Goal: Transaction & Acquisition: Purchase product/service

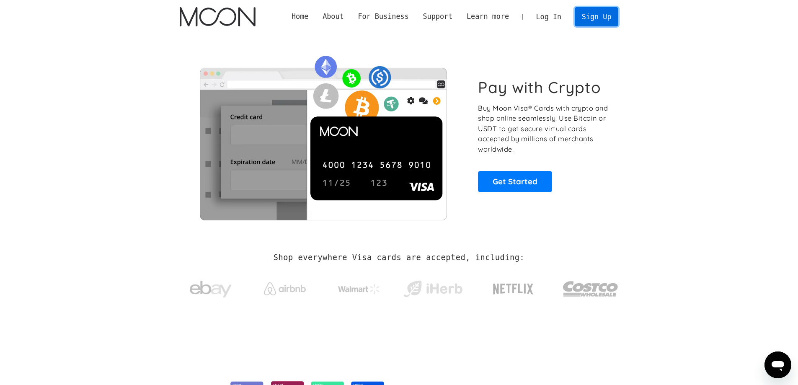
click at [602, 19] on link "Sign Up" at bounding box center [596, 16] width 44 height 19
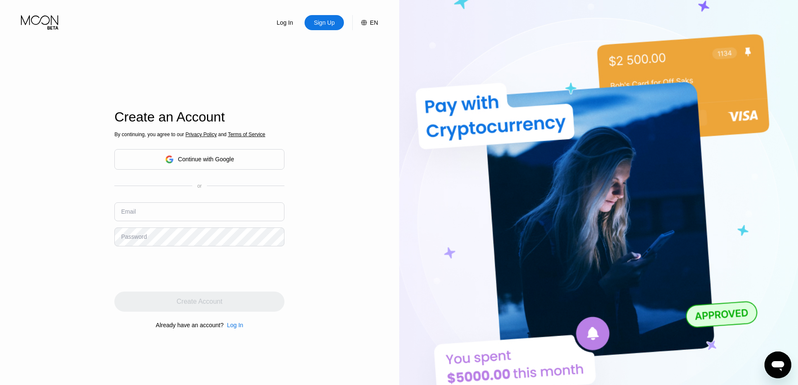
click at [236, 160] on div "Continue with Google" at bounding box center [199, 159] width 170 height 21
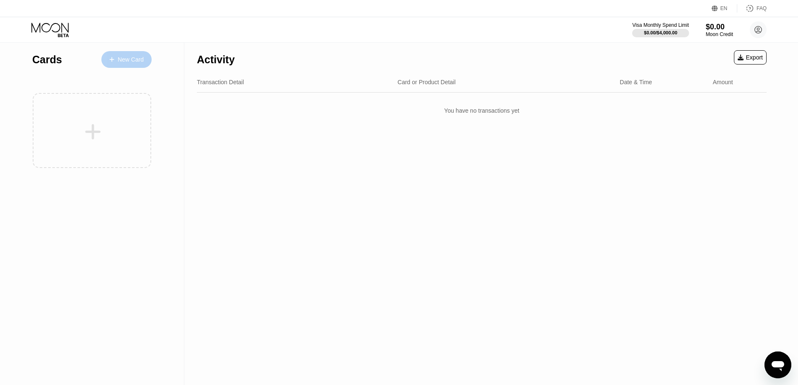
click at [124, 58] on div "New Card" at bounding box center [131, 59] width 26 height 7
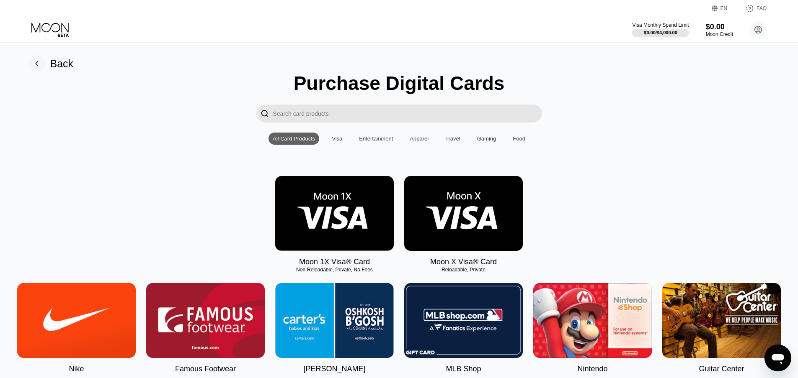
click at [725, 5] on div "EN" at bounding box center [723, 8] width 7 height 6
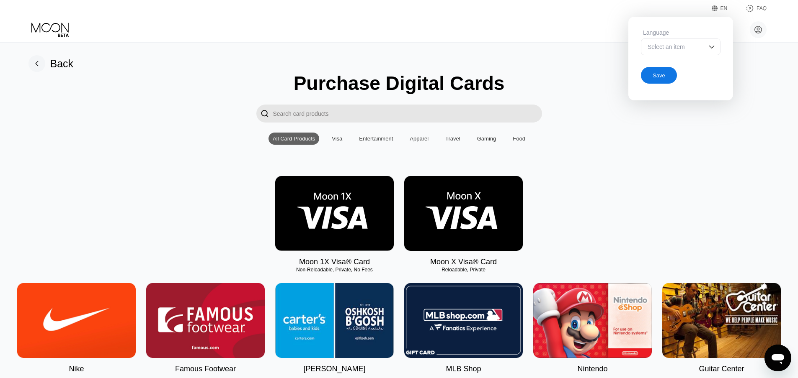
click at [677, 45] on div "Select an item" at bounding box center [674, 47] width 58 height 7
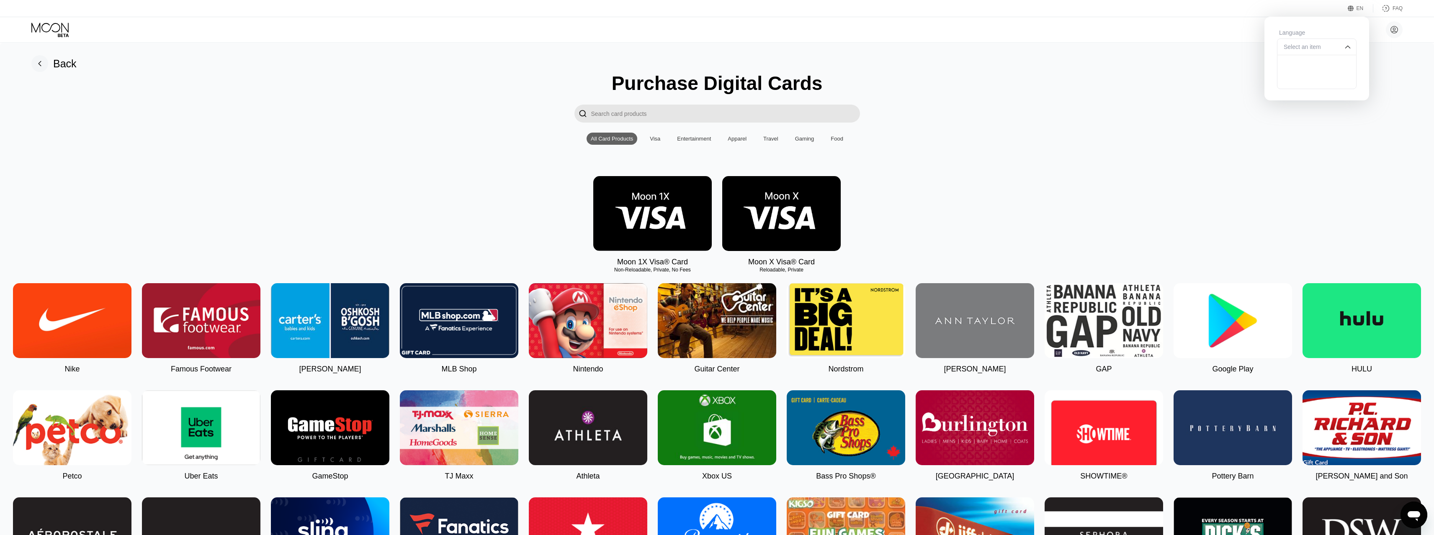
click at [58, 67] on div "Back" at bounding box center [64, 64] width 23 height 12
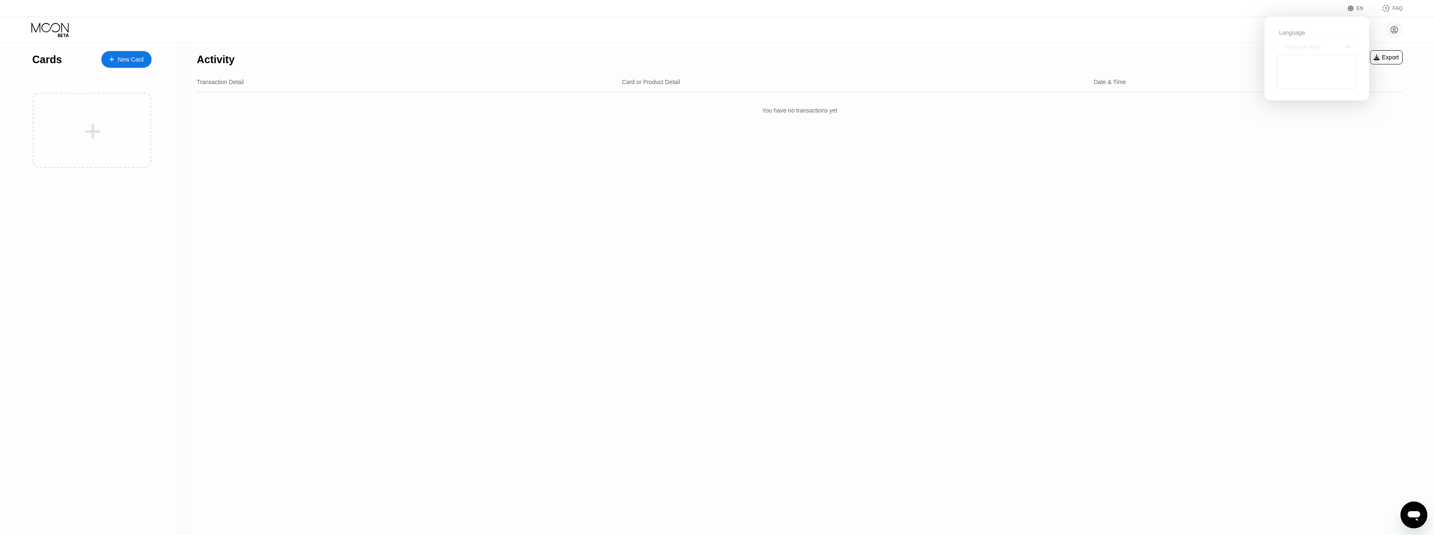
click at [803, 47] on div "Select an item" at bounding box center [1310, 47] width 58 height 7
click at [803, 10] on div "EN Language Select an item Save FAQ" at bounding box center [717, 8] width 1434 height 17
click at [803, 184] on div "Activity Export Transaction Detail Card or Product Detail Date & Time Amount Yo…" at bounding box center [799, 289] width 1231 height 493
click at [134, 62] on div "New Card" at bounding box center [131, 59] width 26 height 7
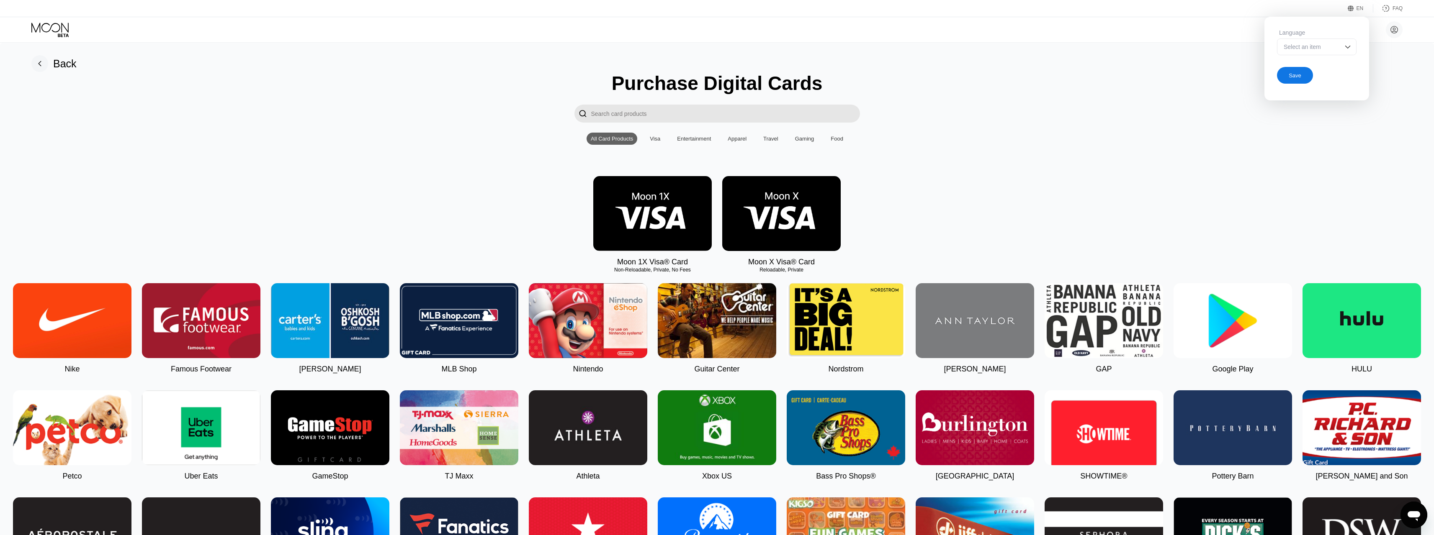
click at [1304, 77] on div "Save" at bounding box center [1295, 75] width 36 height 17
click at [794, 220] on img at bounding box center [781, 213] width 118 height 75
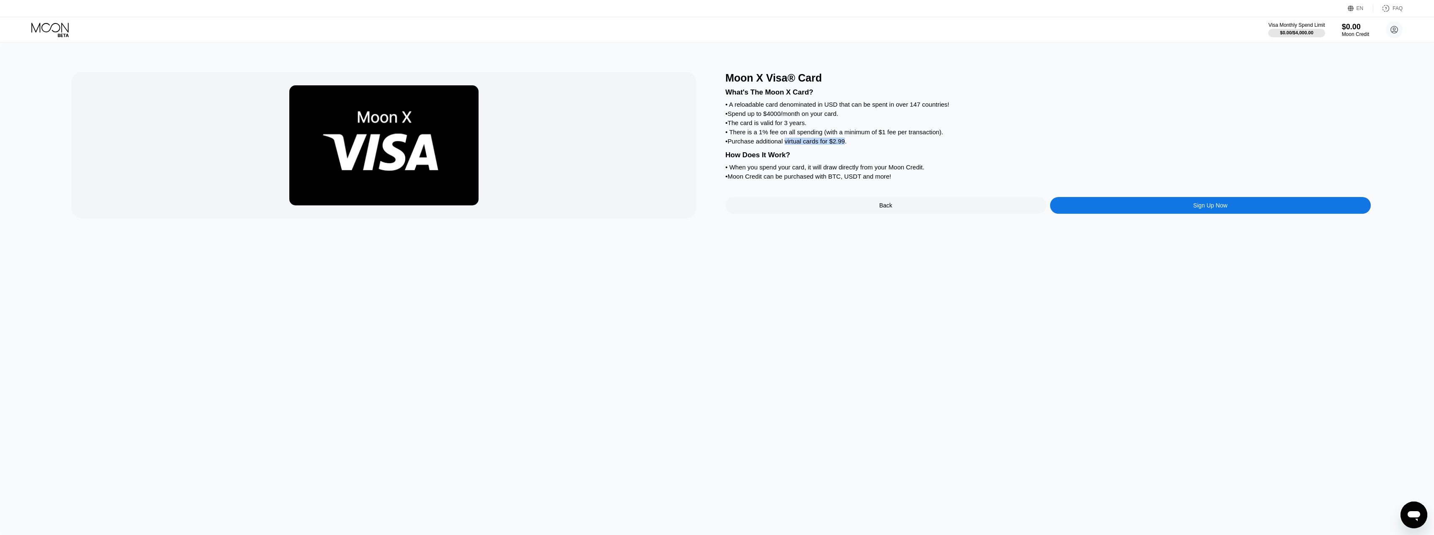
drag, startPoint x: 798, startPoint y: 149, endPoint x: 845, endPoint y: 151, distance: 47.7
click at [845, 145] on div "• Purchase additional virtual cards for $2.99." at bounding box center [1048, 141] width 645 height 7
drag, startPoint x: 838, startPoint y: 113, endPoint x: 852, endPoint y: 113, distance: 14.2
click at [852, 113] on div "What's The Moon X Card? • A reloadable card denominated in USD that can be spen…" at bounding box center [1048, 133] width 645 height 98
drag, startPoint x: 859, startPoint y: 110, endPoint x: 946, endPoint y: 109, distance: 86.7
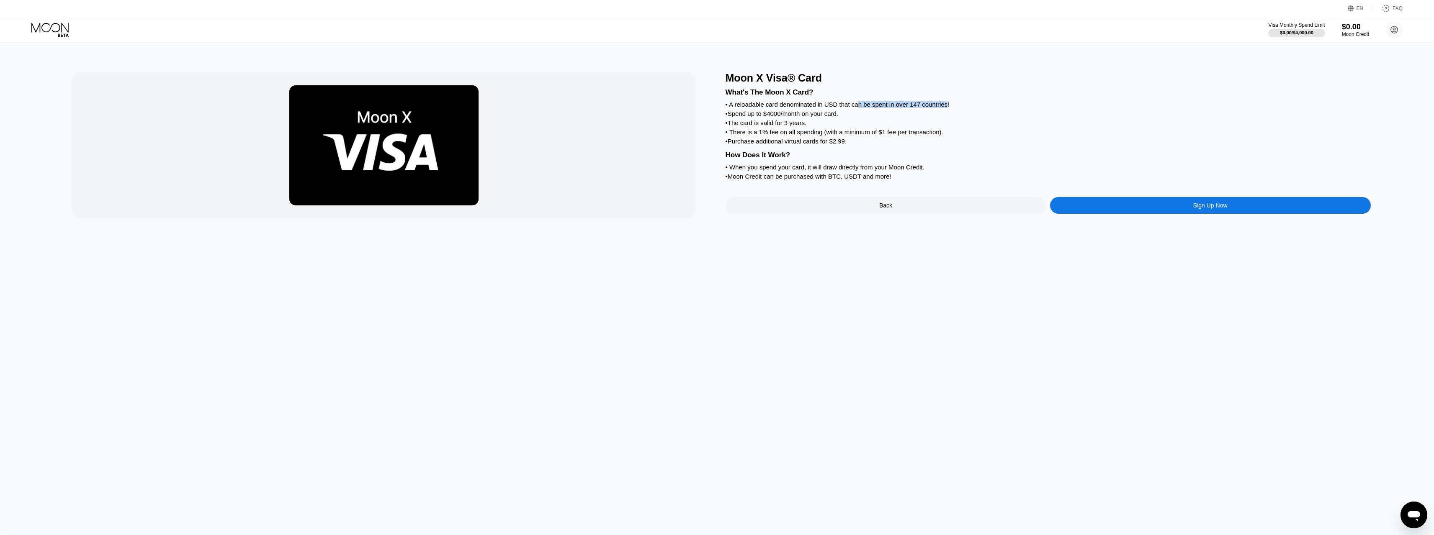
click at [946, 108] on div "• A reloadable card denominated in USD that can be spent in over 147 countries!" at bounding box center [1048, 104] width 645 height 7
drag, startPoint x: 779, startPoint y: 130, endPoint x: 803, endPoint y: 129, distance: 23.9
click at [803, 126] on div "• The card is valid for 3 years." at bounding box center [1048, 122] width 645 height 7
click at [787, 171] on div "• When you spend your card, it will draw directly from your Moon Credit." at bounding box center [1048, 167] width 645 height 7
drag, startPoint x: 736, startPoint y: 178, endPoint x: 928, endPoint y: 175, distance: 192.2
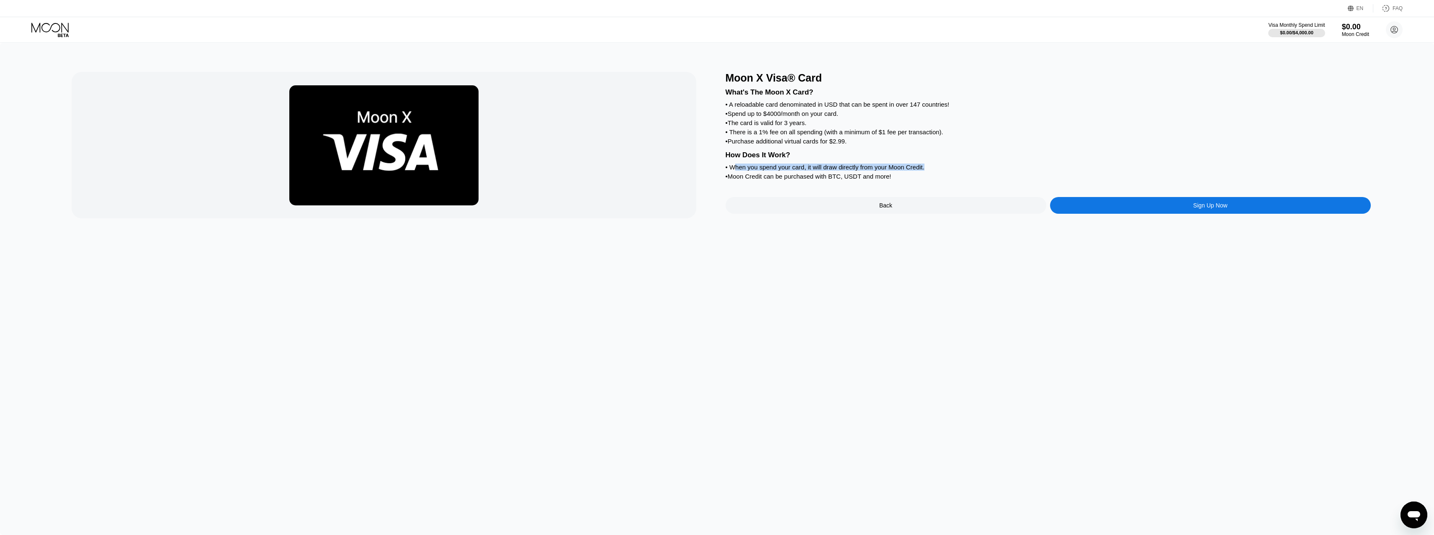
click at [931, 171] on div "• When you spend your card, it will draw directly from your Moon Credit." at bounding box center [1048, 167] width 645 height 7
click at [768, 180] on div "• Moon Credit can be purchased with BTC, USDT and more!" at bounding box center [1048, 176] width 645 height 7
drag, startPoint x: 731, startPoint y: 188, endPoint x: 883, endPoint y: 186, distance: 152.0
click at [883, 180] on div "• Moon Credit can be purchased with BTC, USDT and more!" at bounding box center [1048, 176] width 645 height 7
click at [852, 180] on div "• Moon Credit can be purchased with BTC, USDT and more!" at bounding box center [1048, 176] width 645 height 7
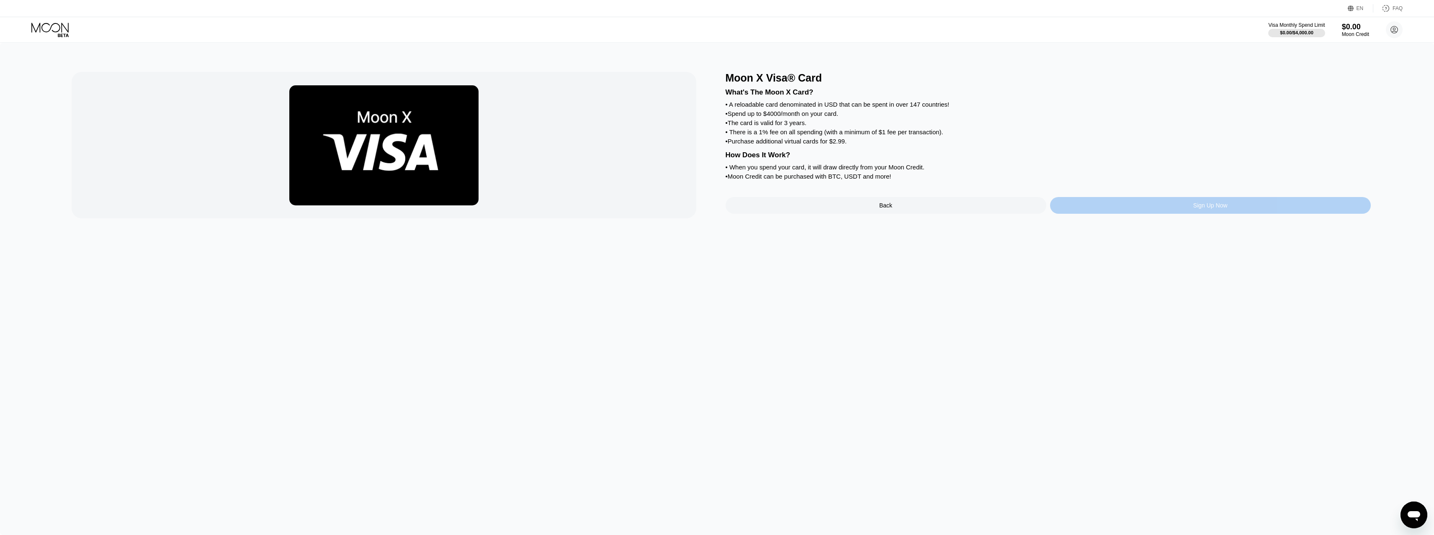
click at [1204, 209] on div "Sign Up Now" at bounding box center [1210, 205] width 34 height 7
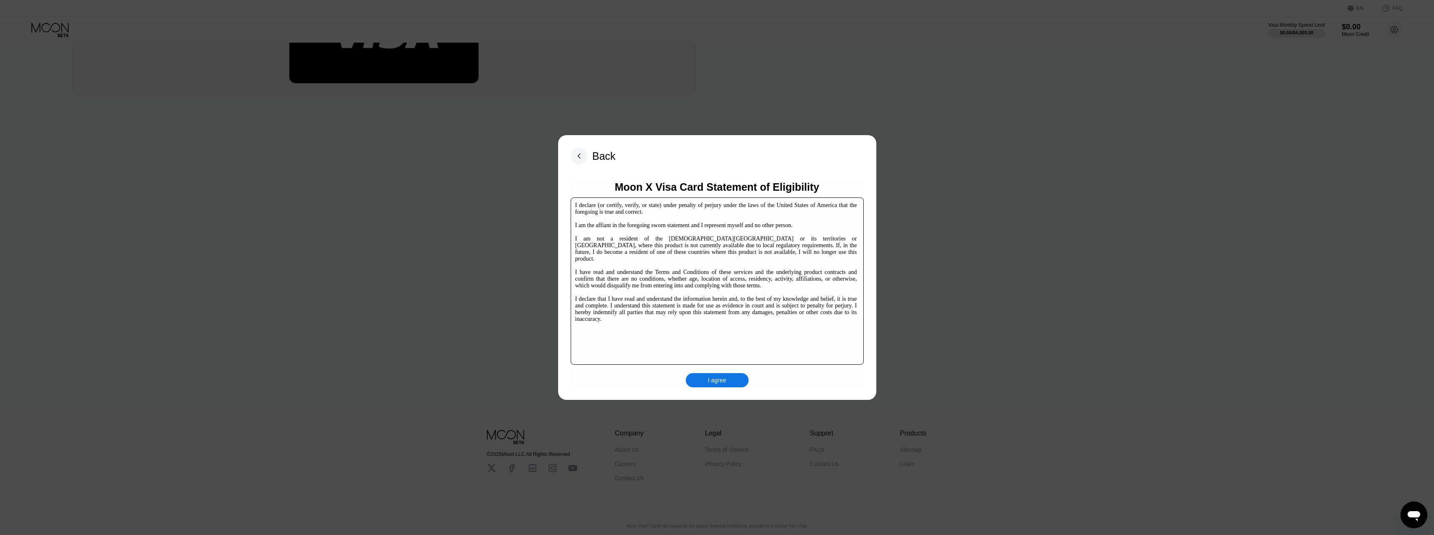
scroll to position [129, 0]
click at [726, 380] on div "I agree" at bounding box center [717, 380] width 63 height 14
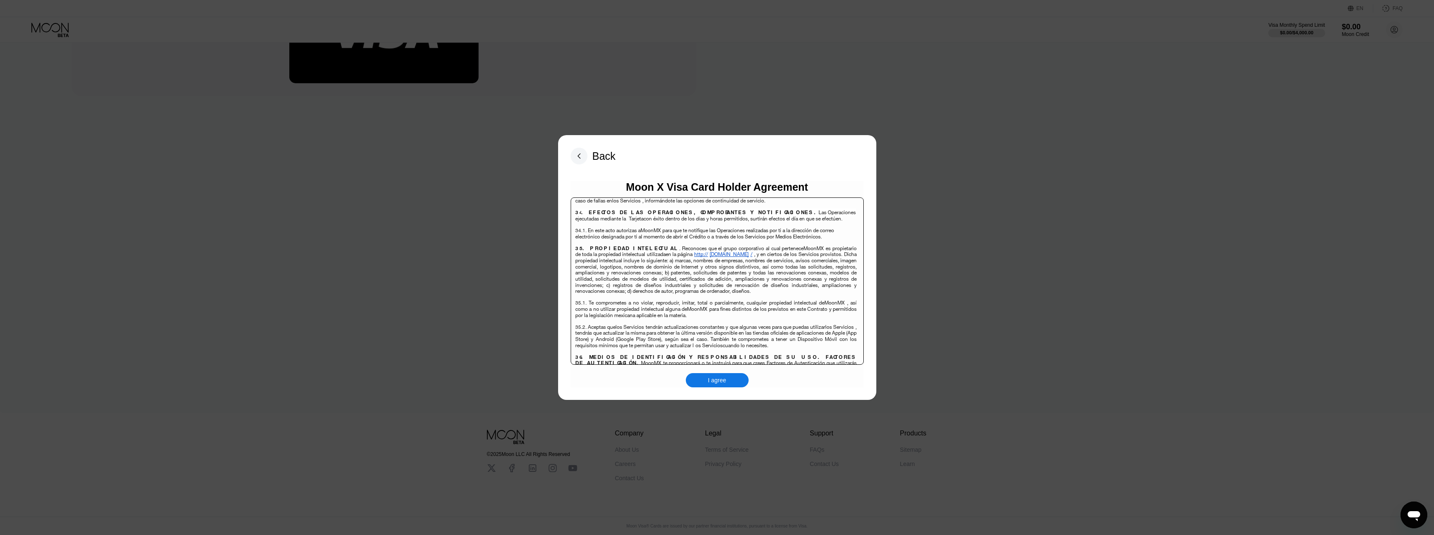
scroll to position [5437, 0]
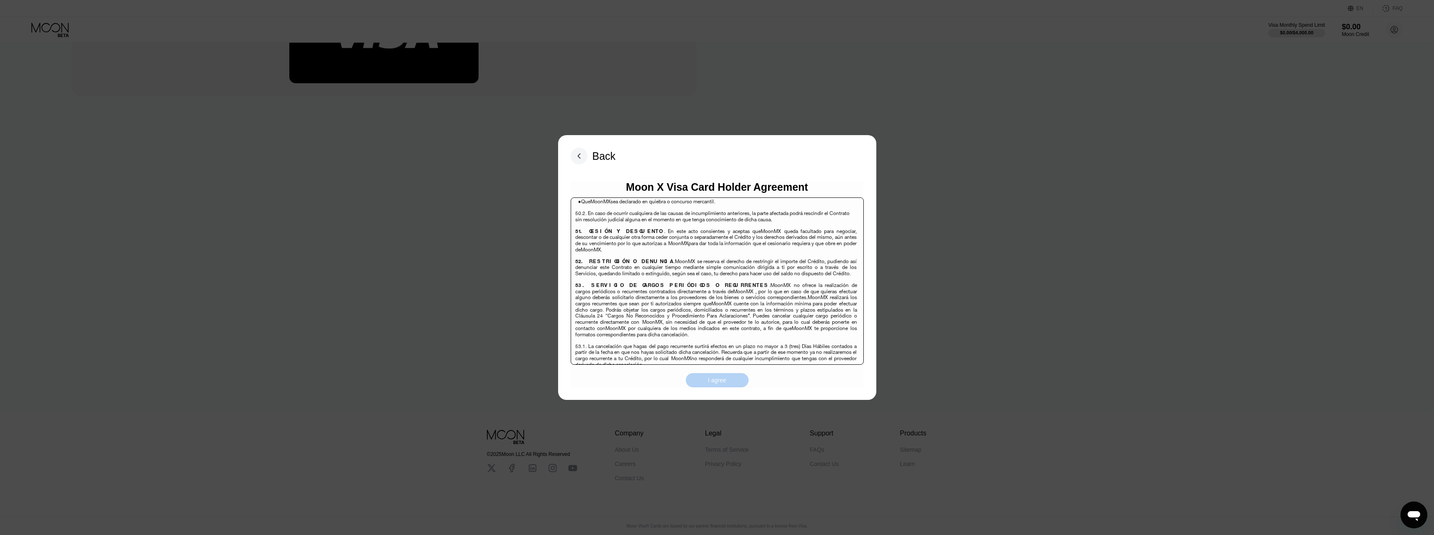
click at [721, 380] on div "I agree" at bounding box center [717, 381] width 18 height 8
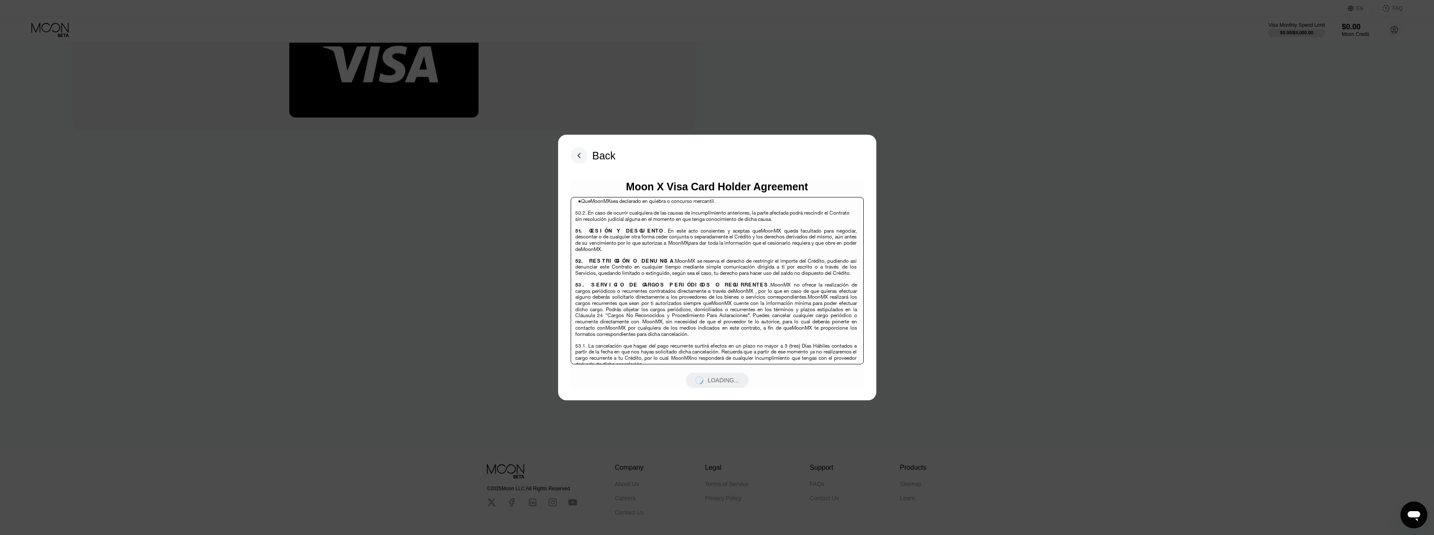
scroll to position [0, 0]
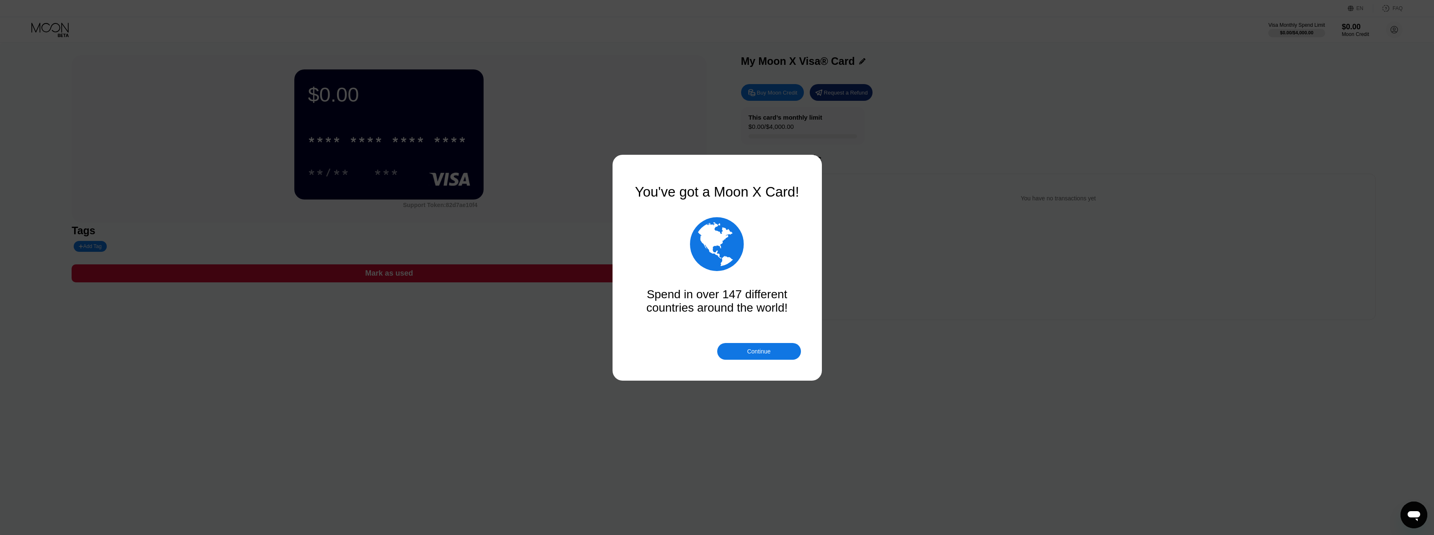
click at [761, 356] on div "Continue" at bounding box center [759, 351] width 84 height 17
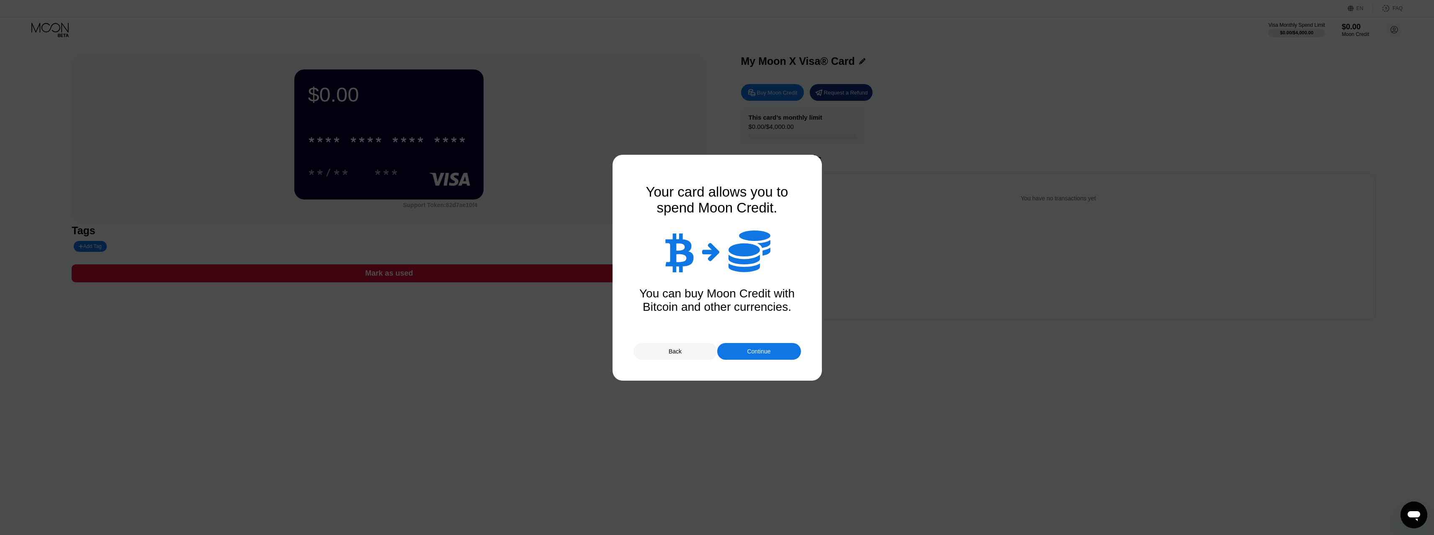
click at [764, 356] on div "Continue" at bounding box center [759, 351] width 84 height 17
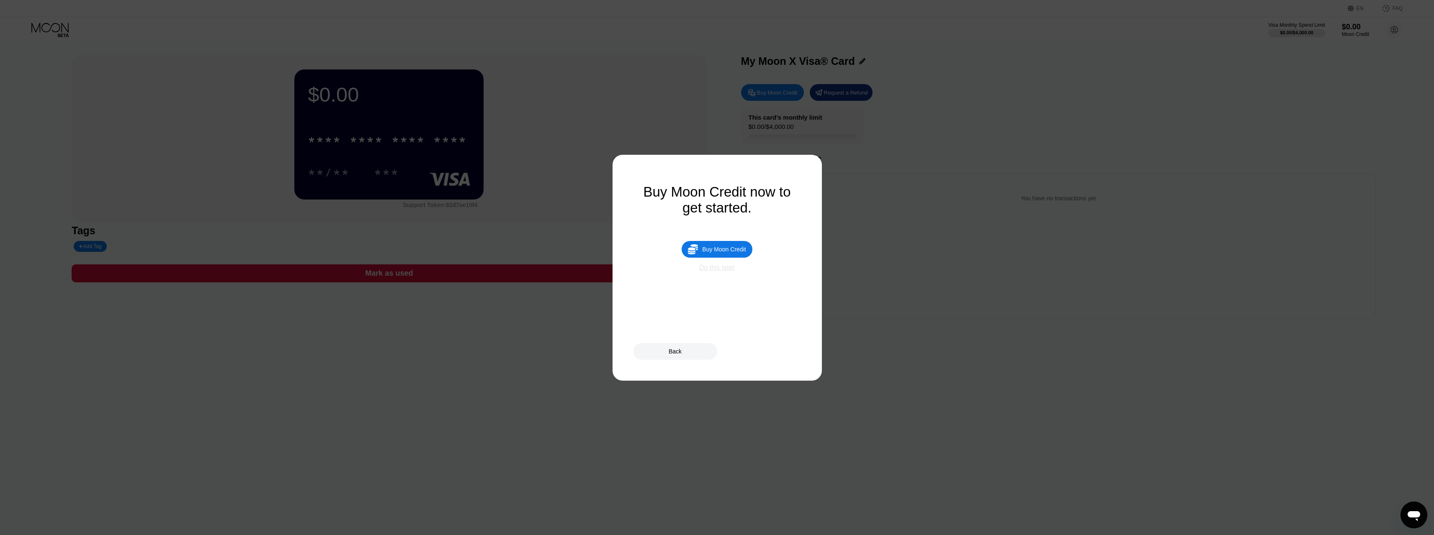
click at [719, 272] on div "Do this later" at bounding box center [717, 268] width 36 height 8
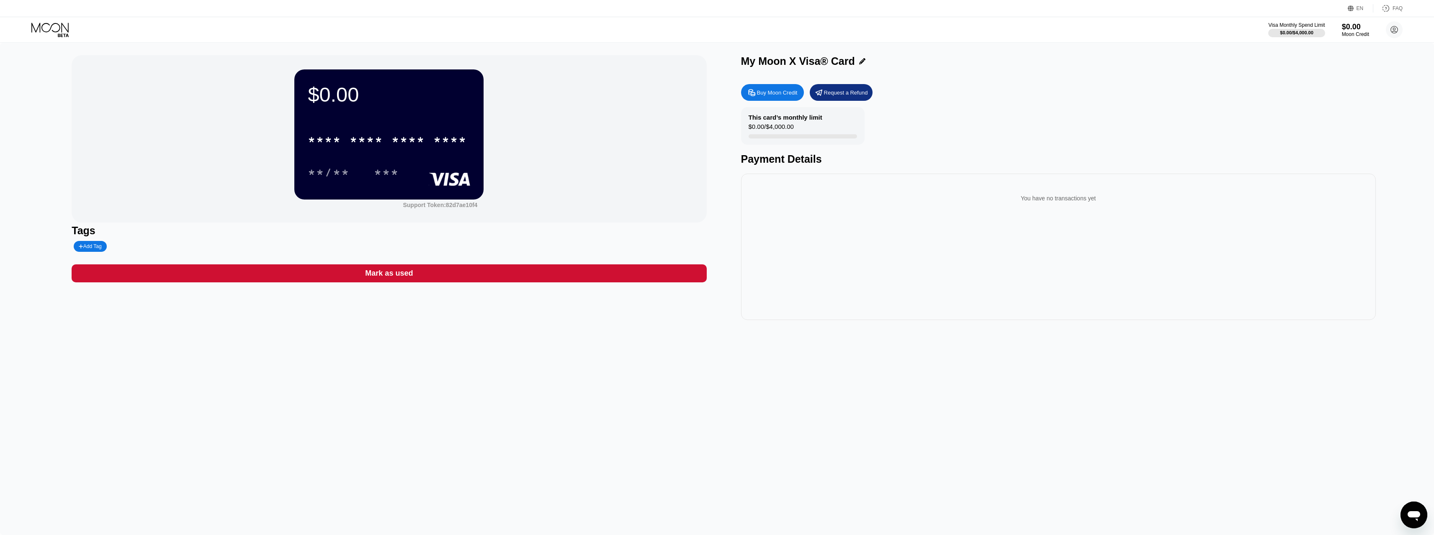
click at [753, 95] on icon at bounding box center [751, 92] width 9 height 9
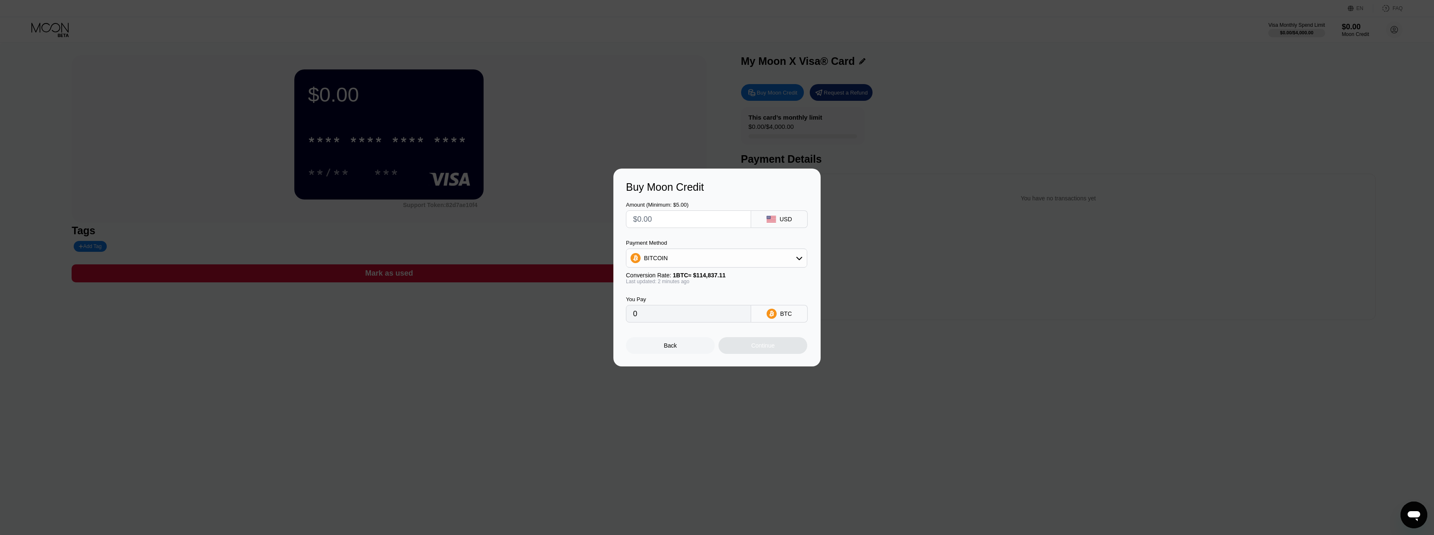
click at [787, 223] on div "USD" at bounding box center [779, 220] width 57 height 18
click at [781, 221] on div "USD" at bounding box center [786, 219] width 13 height 7
click at [697, 219] on input "text" at bounding box center [688, 219] width 111 height 17
click at [718, 260] on div "BITCOIN" at bounding box center [716, 258] width 180 height 17
click at [684, 322] on span "USDC on Polygon" at bounding box center [670, 318] width 48 height 7
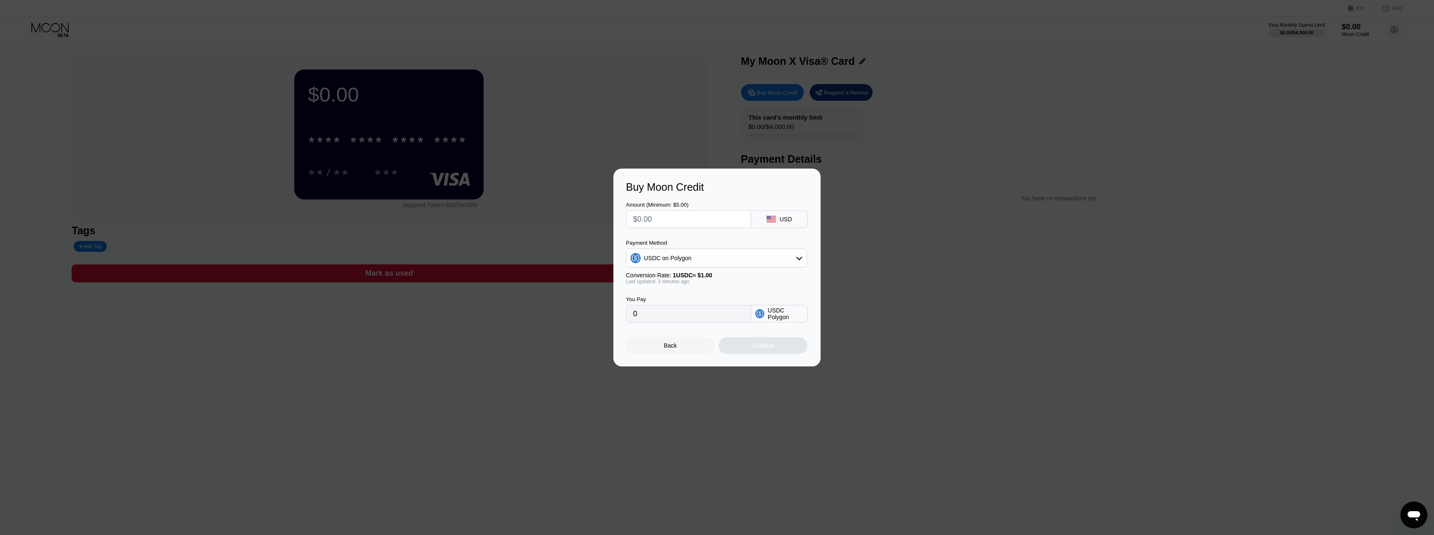
click at [690, 317] on input "0" at bounding box center [688, 314] width 111 height 17
click at [718, 217] on input "text" at bounding box center [688, 219] width 111 height 17
type input "$50"
type input "50.00000000"
type input "$50"
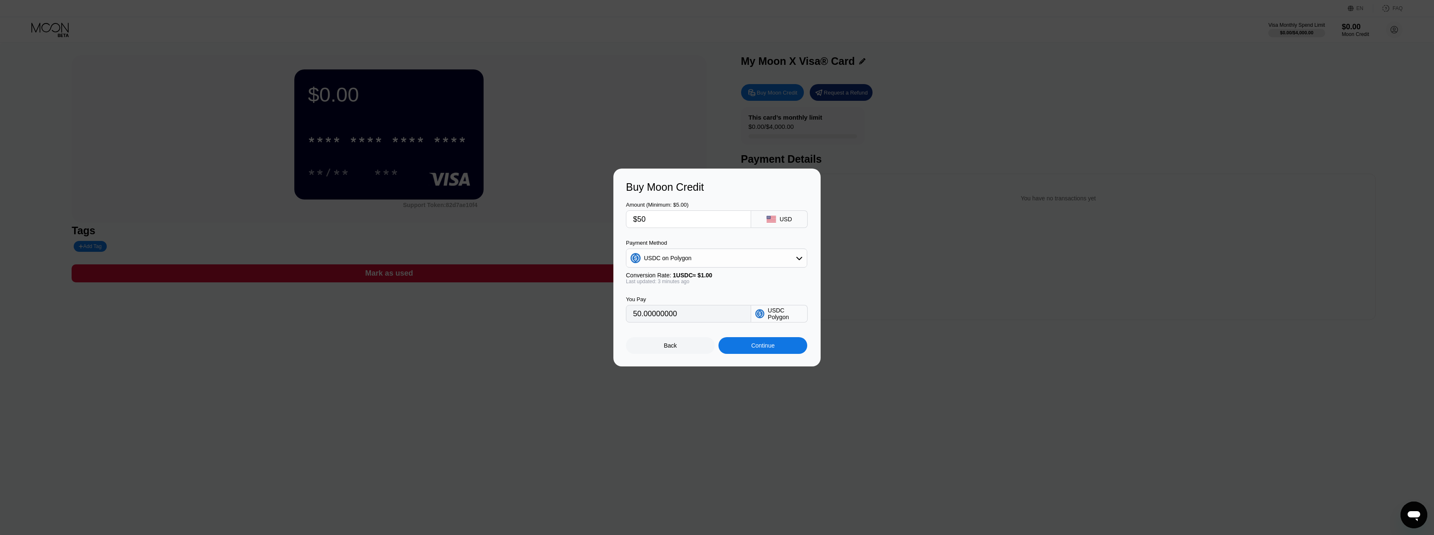
click at [735, 193] on div "Amount (Minimum: $5.00) $50 USD" at bounding box center [717, 210] width 182 height 35
click at [782, 350] on div "Continue" at bounding box center [762, 345] width 89 height 17
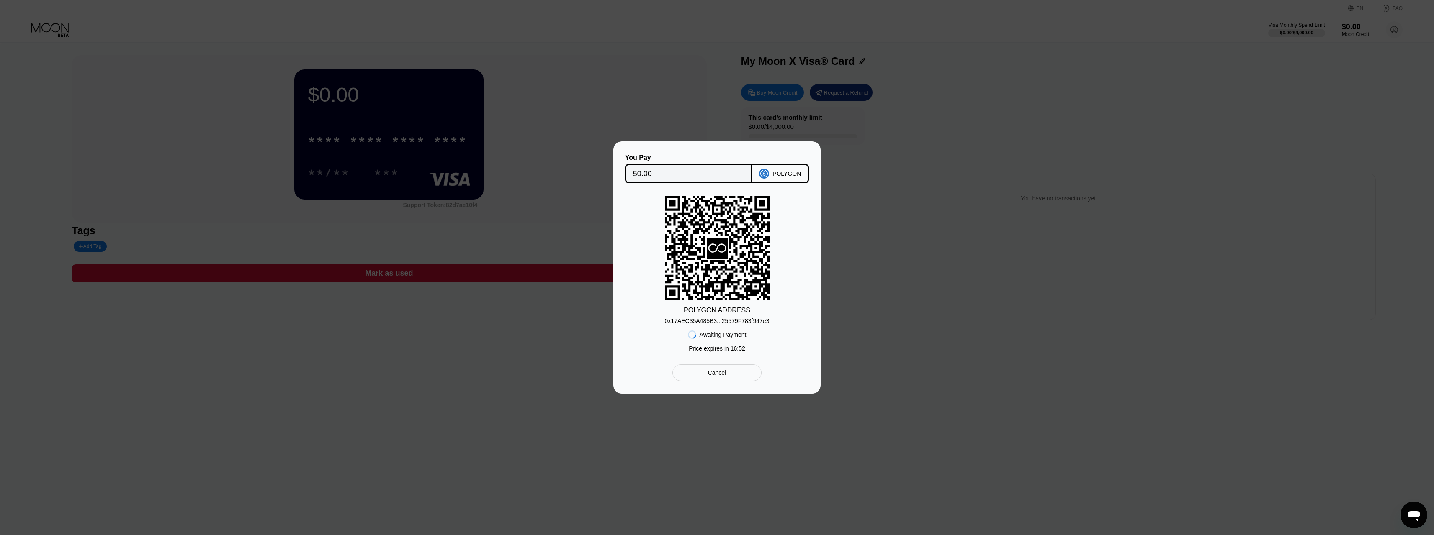
click at [737, 321] on div "0x17AEC35A485B3...25579F783f947e3" at bounding box center [717, 321] width 105 height 7
click at [741, 322] on div "0x17AEC35A485B3...25579F783f947e3" at bounding box center [717, 321] width 105 height 7
click at [1031, 299] on div "You Pay 50.00 POLYGON POLYGON ADDRESS 0x17AEC35A485B3...25579F783f947e3 Awaitin…" at bounding box center [717, 268] width 1434 height 252
click at [1057, 308] on div "You Pay 50.00 POLYGON POLYGON ADDRESS 0x17AEC35A485B3...25579F783f947e3 Awaitin…" at bounding box center [717, 268] width 1434 height 252
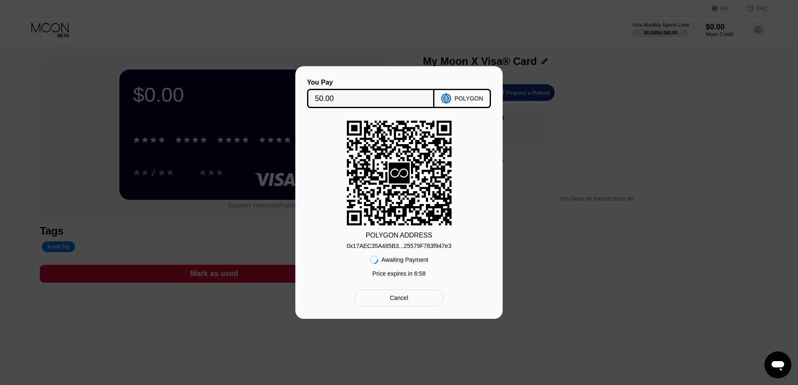
click at [408, 246] on div "0x17AEC35A485B3...25579F783f947e3" at bounding box center [399, 245] width 105 height 7
click at [589, 279] on div "You Pay 50.00 POLYGON POLYGON ADDRESS 0x17AEC35A485B3...25579F783f947e3 Awaitin…" at bounding box center [399, 192] width 798 height 252
click at [389, 294] on div "Cancel" at bounding box center [398, 297] width 89 height 17
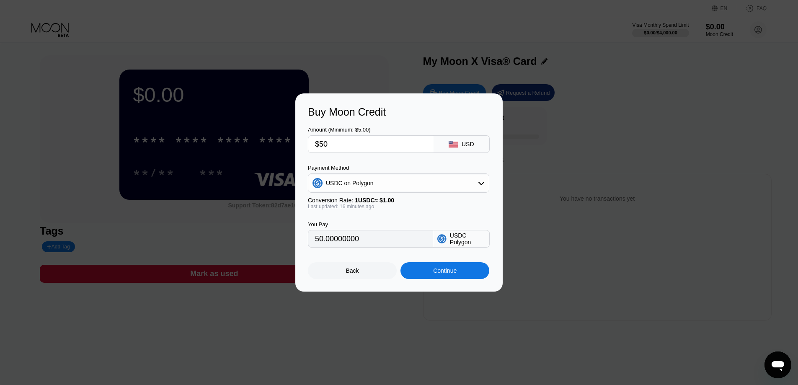
click at [352, 274] on div "Back" at bounding box center [352, 270] width 13 height 7
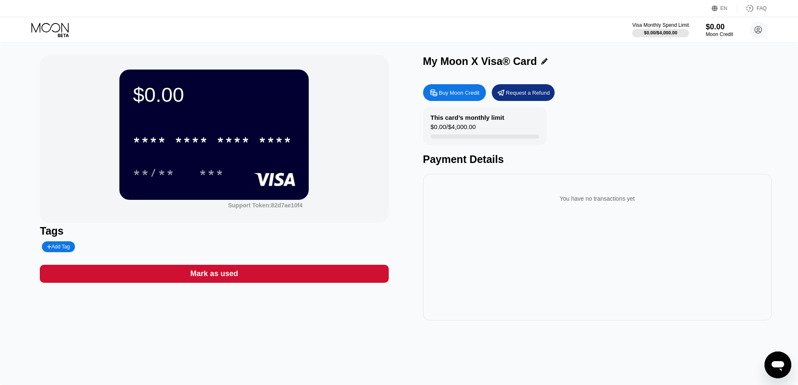
click at [728, 88] on div "Buy Moon Credit Request a Refund" at bounding box center [597, 92] width 348 height 17
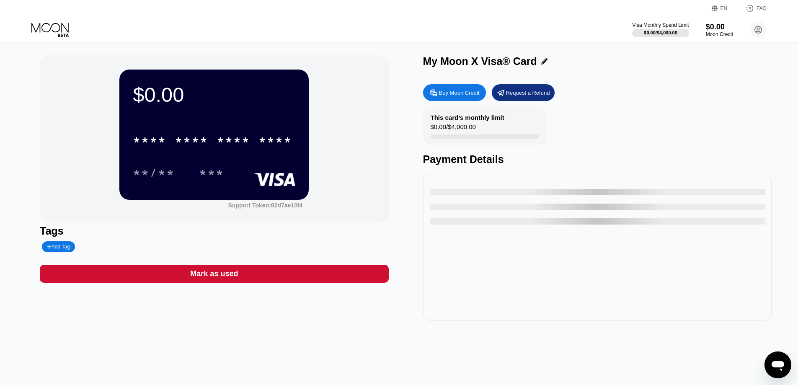
click at [464, 94] on div "Buy Moon Credit" at bounding box center [459, 92] width 41 height 7
type input "0"
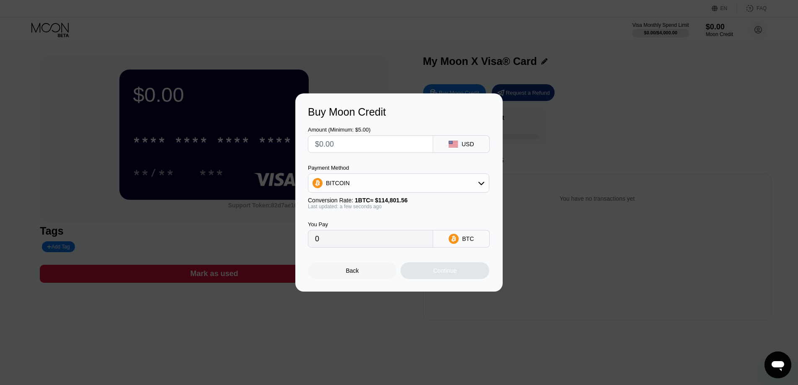
click at [636, 209] on div "Buy Moon Credit Amount (Minimum: $5.00) USD Payment Method BITCOIN Conversion R…" at bounding box center [399, 192] width 798 height 198
click at [629, 232] on div "Buy Moon Credit Amount (Minimum: $5.00) USD Payment Method BITCOIN Conversion R…" at bounding box center [399, 192] width 798 height 198
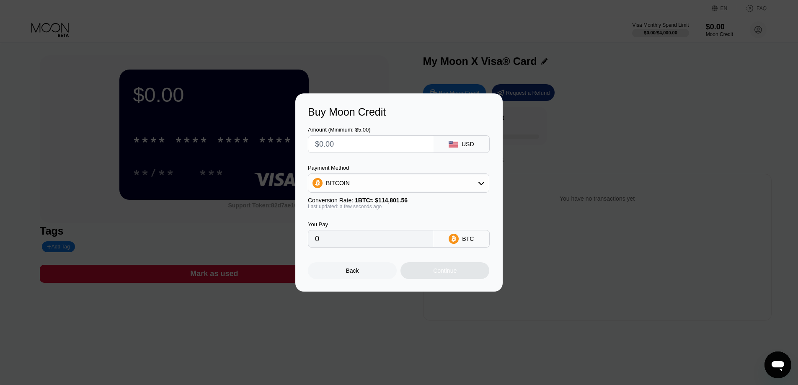
click at [362, 140] on input "text" at bounding box center [370, 144] width 111 height 17
click at [355, 147] on input "text" at bounding box center [370, 144] width 111 height 17
type input "$4"
type input "0.00003485"
type input "$49"
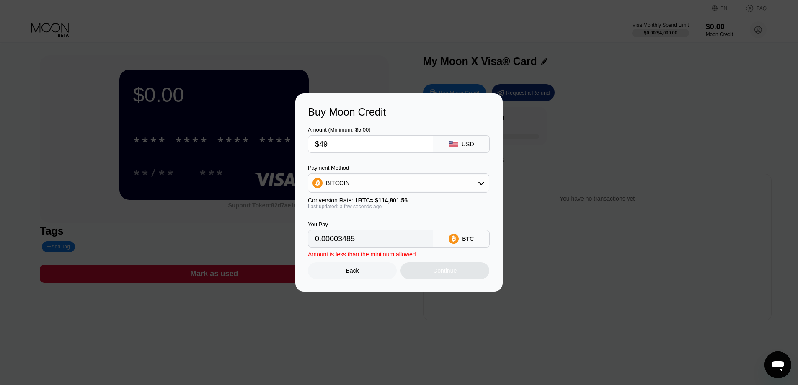
type input "0.00042683"
type input "$49.3"
type input "0.00042944"
type input "$49.36"
type input "0.00042996"
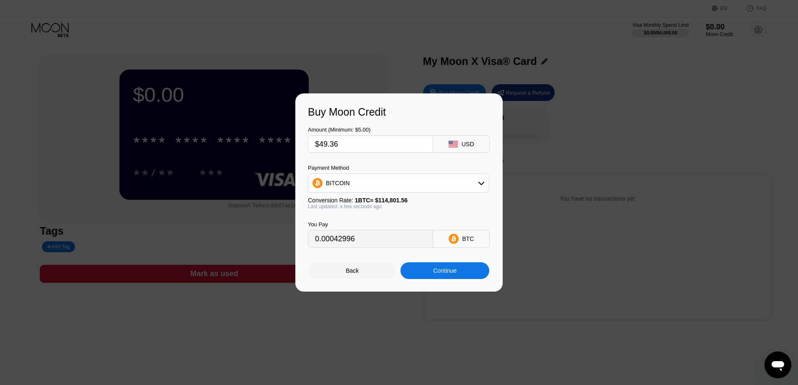
type input "$49.36"
click at [365, 180] on div "BITCOIN" at bounding box center [398, 183] width 180 height 17
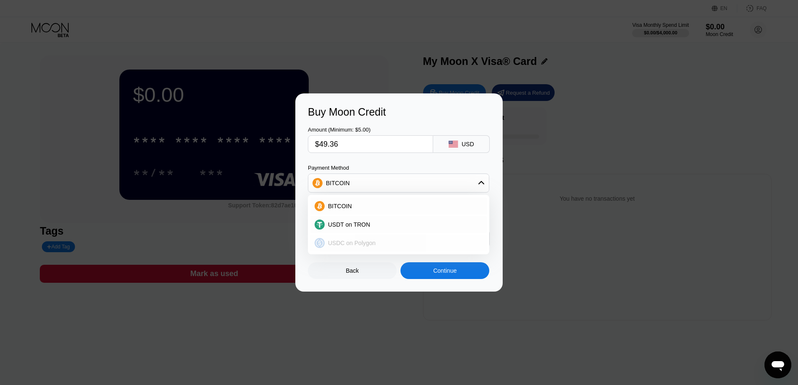
click at [348, 239] on span "USDC on Polygon" at bounding box center [352, 242] width 48 height 7
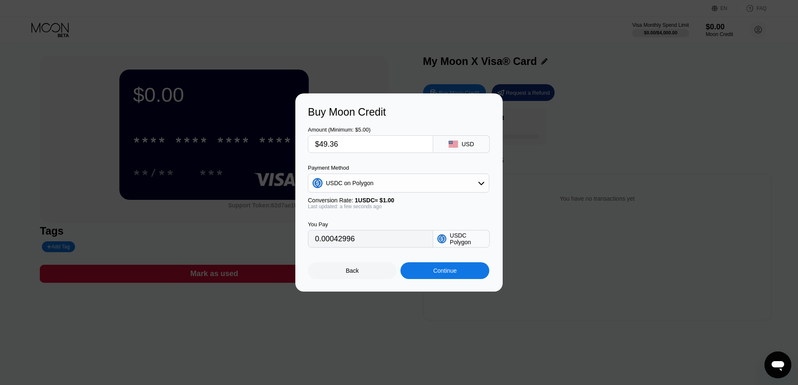
type input "49.36000000"
click at [461, 275] on div "Continue" at bounding box center [444, 270] width 89 height 17
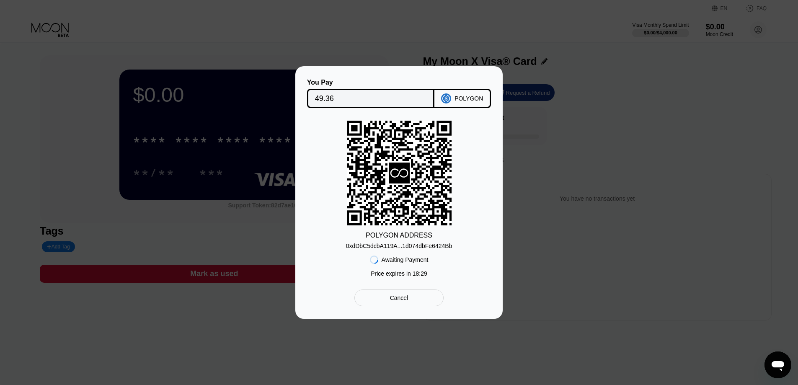
click at [588, 128] on div "You Pay 49.36 POLYGON POLYGON ADDRESS 0xdDbC5dcbA119A...1d074dbFe6424Bb Awaitin…" at bounding box center [399, 192] width 798 height 252
click at [409, 296] on div "Cancel" at bounding box center [398, 297] width 89 height 17
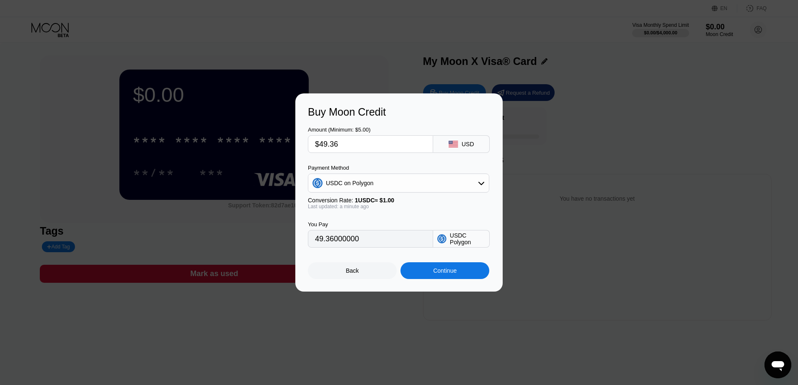
click at [553, 104] on div "Buy Moon Credit Amount (Minimum: $5.00) $49.36 USD Payment Method USDC on Polyg…" at bounding box center [399, 192] width 798 height 198
click at [305, 38] on div at bounding box center [402, 192] width 804 height 385
click at [695, 33] on div at bounding box center [402, 192] width 804 height 385
click at [688, 213] on div "Buy Moon Credit Amount (Minimum: $5.00) $49.36 USD Payment Method USDC on Polyg…" at bounding box center [399, 192] width 798 height 198
click at [637, 312] on div at bounding box center [402, 192] width 804 height 385
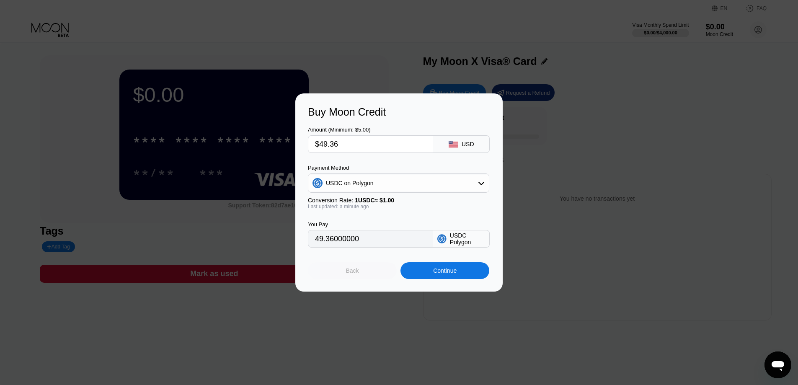
click at [352, 269] on div "Back" at bounding box center [352, 270] width 89 height 17
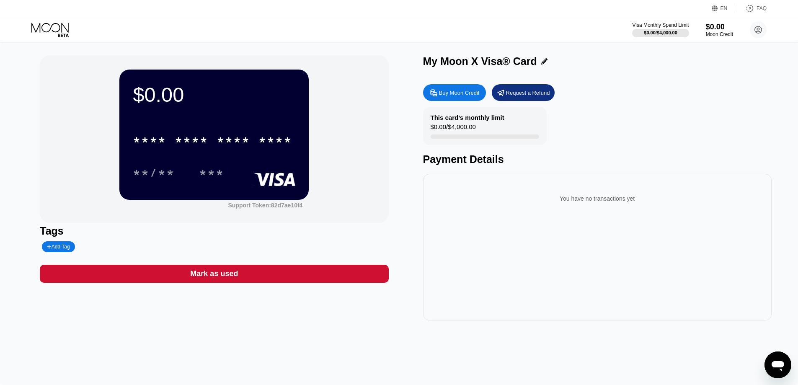
click at [773, 367] on icon "Open messaging window" at bounding box center [777, 366] width 13 height 10
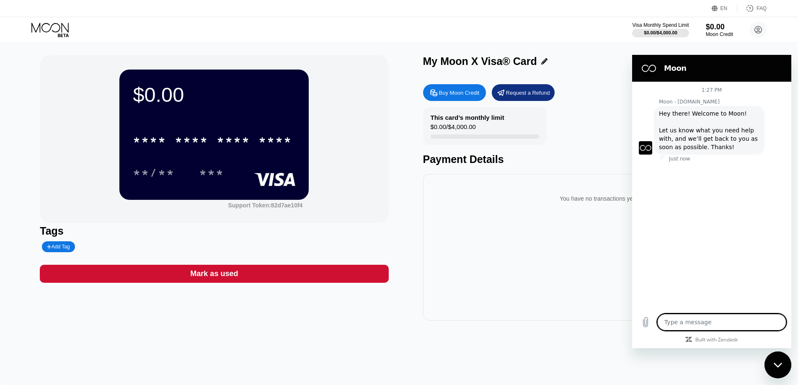
type textarea "x"
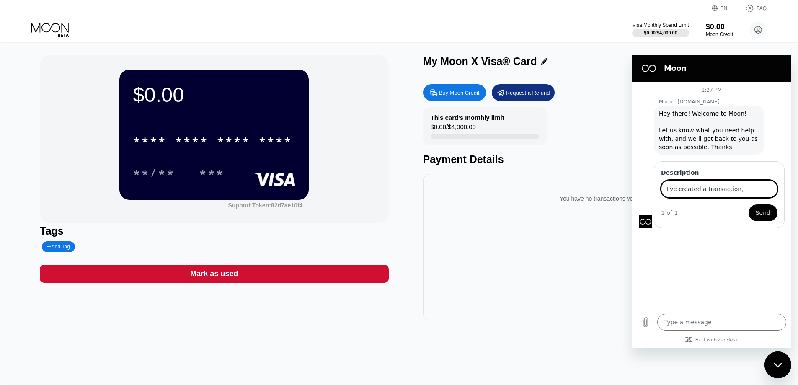
click at [751, 189] on input "I've created a transaction," at bounding box center [719, 189] width 116 height 18
paste input "0x3943a63c11bda1f804e5bbfd65436a15ec4c5f4e6f4fdcbb8c56d9c1a56a3828"
type input "I've created a transaction, send USDC on polygon Blockchain but it's blocked. H…"
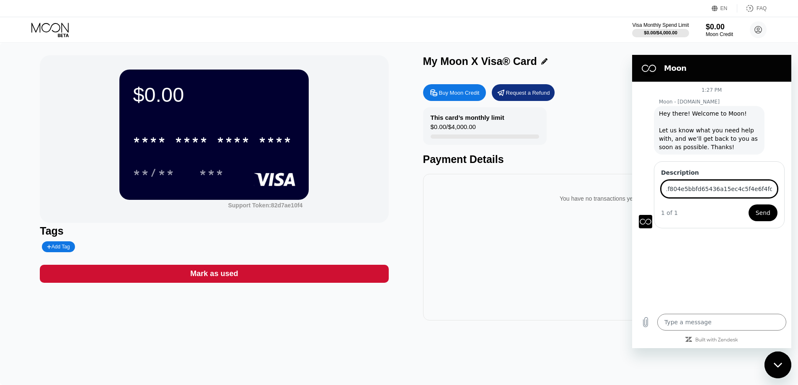
click at [766, 210] on span "Send" at bounding box center [762, 213] width 15 height 10
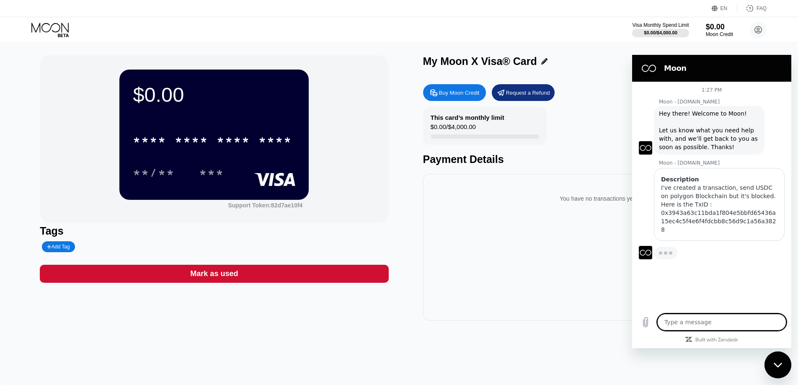
type textarea "x"
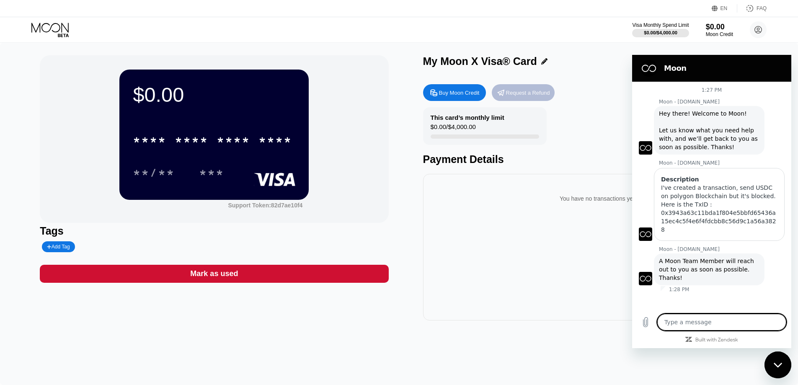
click at [529, 96] on div "Request a Refund" at bounding box center [528, 92] width 44 height 7
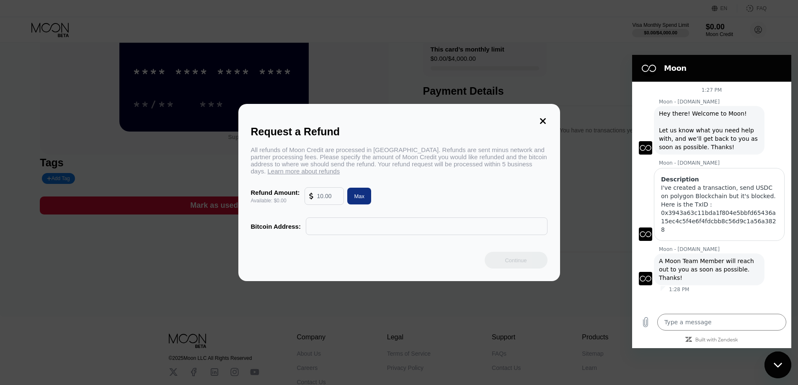
scroll to position [84, 0]
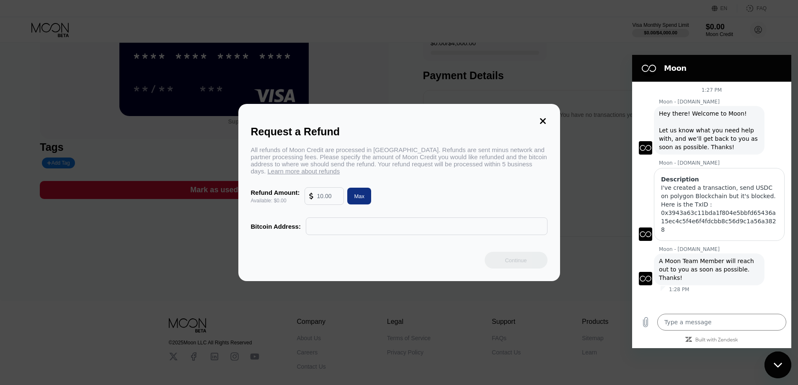
click at [544, 118] on icon at bounding box center [543, 121] width 6 height 6
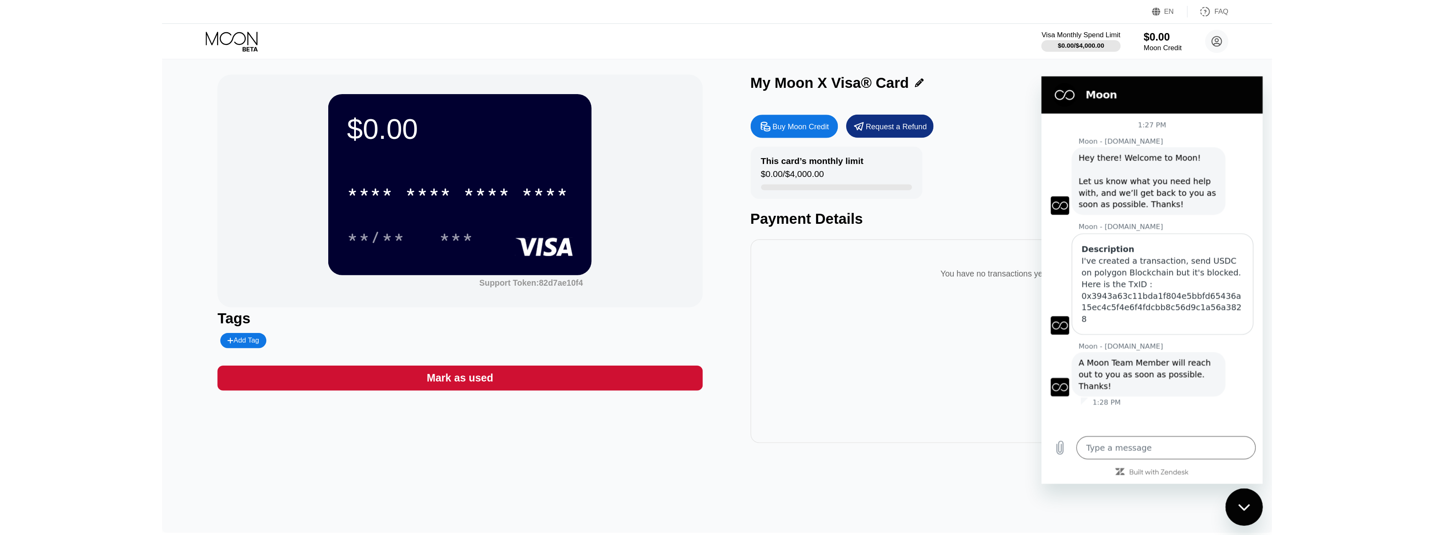
scroll to position [0, 0]
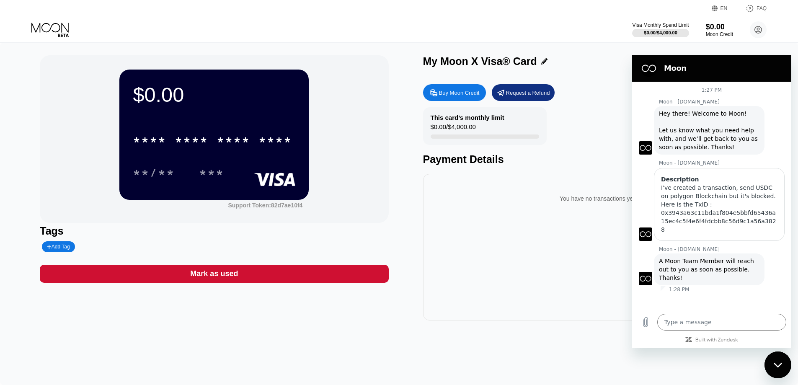
click at [734, 280] on div "1:27 PM Moon - paywithmoon.com Moon - paywithmoon.com says: Hey there! Welcome …" at bounding box center [711, 195] width 159 height 227
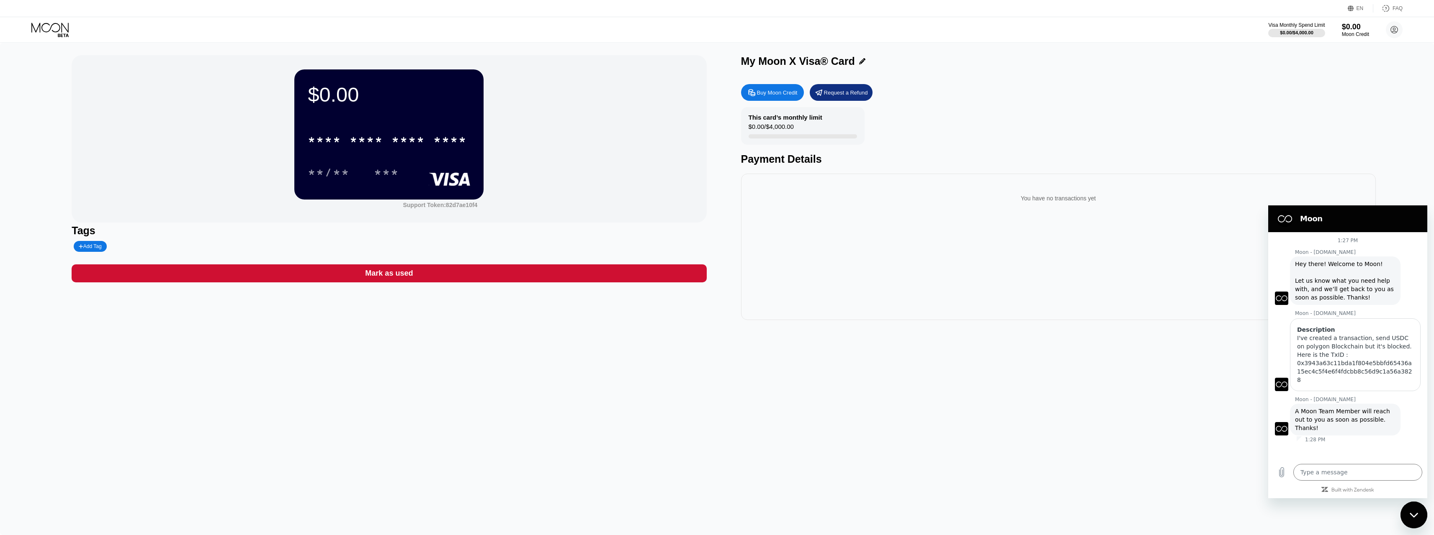
click at [803, 252] on div "You have no transactions yet" at bounding box center [1058, 247] width 635 height 147
click at [803, 287] on div "You have no transactions yet" at bounding box center [1058, 247] width 635 height 147
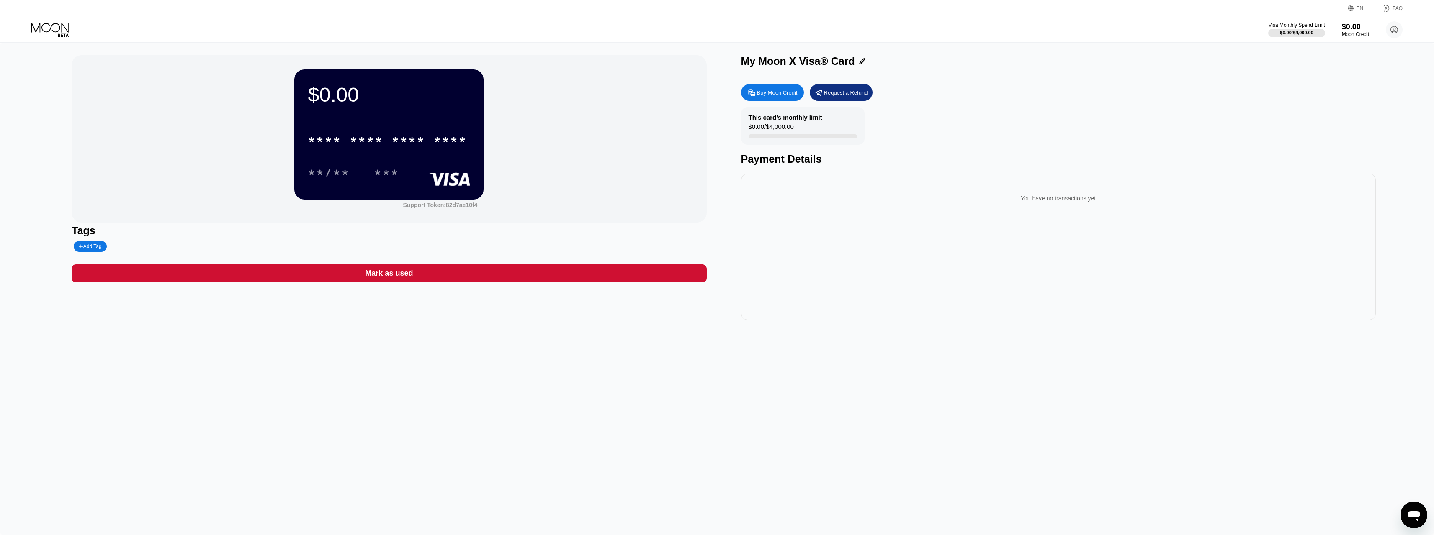
click at [998, 224] on div "You have no transactions yet" at bounding box center [1058, 247] width 635 height 147
click at [1369, 32] on div "Moon Credit" at bounding box center [1355, 34] width 28 height 6
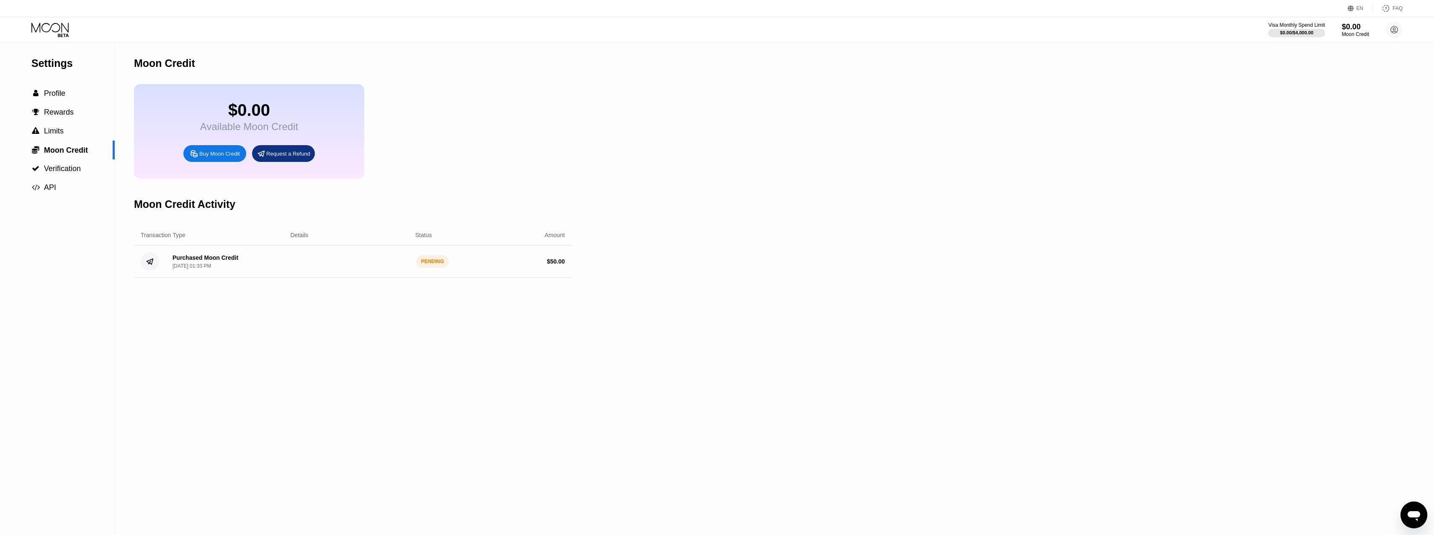
click at [435, 268] on div "PENDING" at bounding box center [432, 261] width 33 height 13
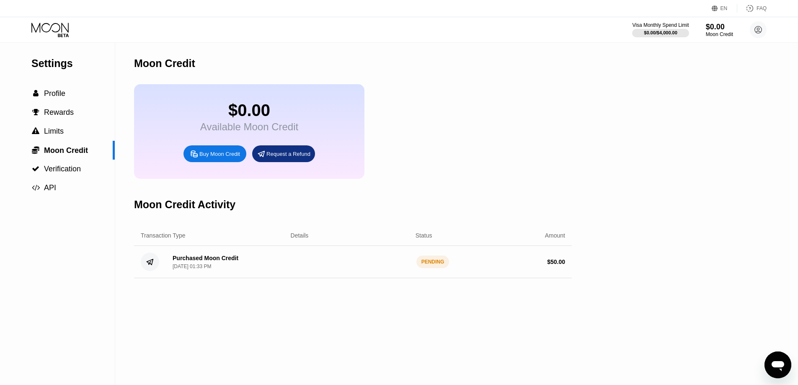
click at [433, 268] on div "PENDING" at bounding box center [432, 261] width 33 height 13
click at [512, 186] on div "Moon Credit $0.00 Available Moon Credit Buy Moon Credit Request a Refund Moon C…" at bounding box center [352, 214] width 437 height 342
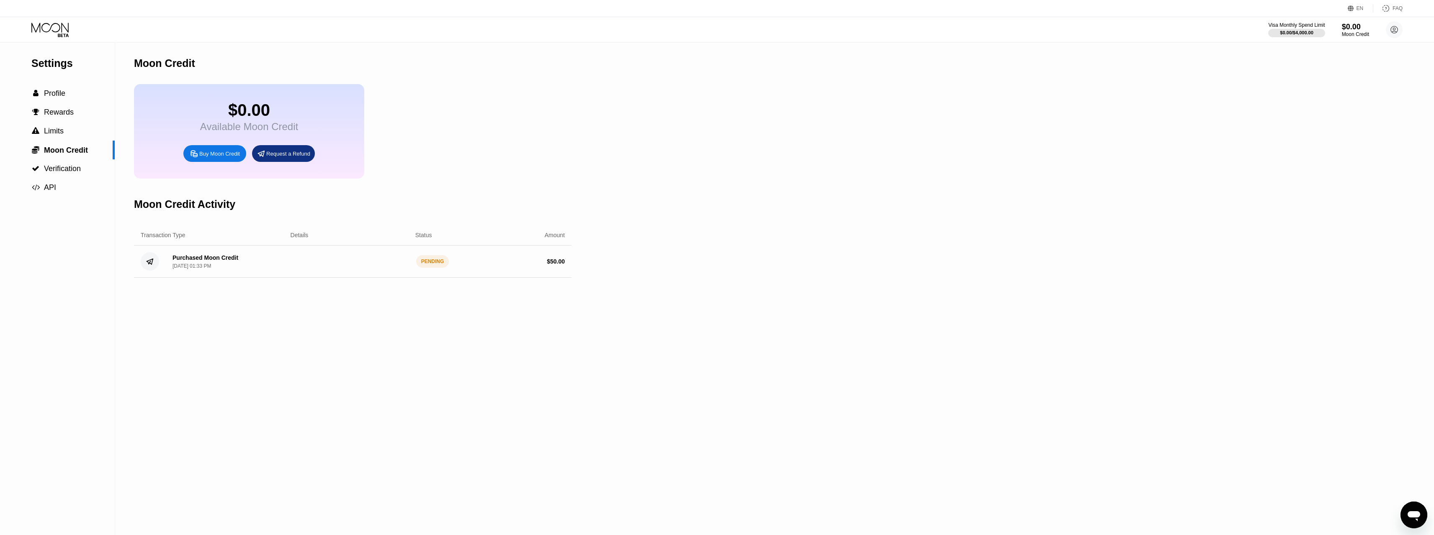
click at [630, 228] on div "Settings  Profile  Rewards  Limits  Moon Credit  Verification  API Moon C…" at bounding box center [717, 289] width 1434 height 493
click at [578, 159] on div "Settings  Profile  Rewards  Limits  Moon Credit  Verification  API Moon C…" at bounding box center [717, 289] width 1434 height 493
click at [713, 178] on div "Settings  Profile  Rewards  Limits  Moon Credit  Verification  API Moon C…" at bounding box center [717, 289] width 1434 height 493
drag, startPoint x: 1233, startPoint y: 113, endPoint x: 1381, endPoint y: 54, distance: 160.1
click at [1233, 113] on div "Settings  Profile  Rewards  Limits  Moon Credit  Verification  API Moon C…" at bounding box center [717, 289] width 1434 height 493
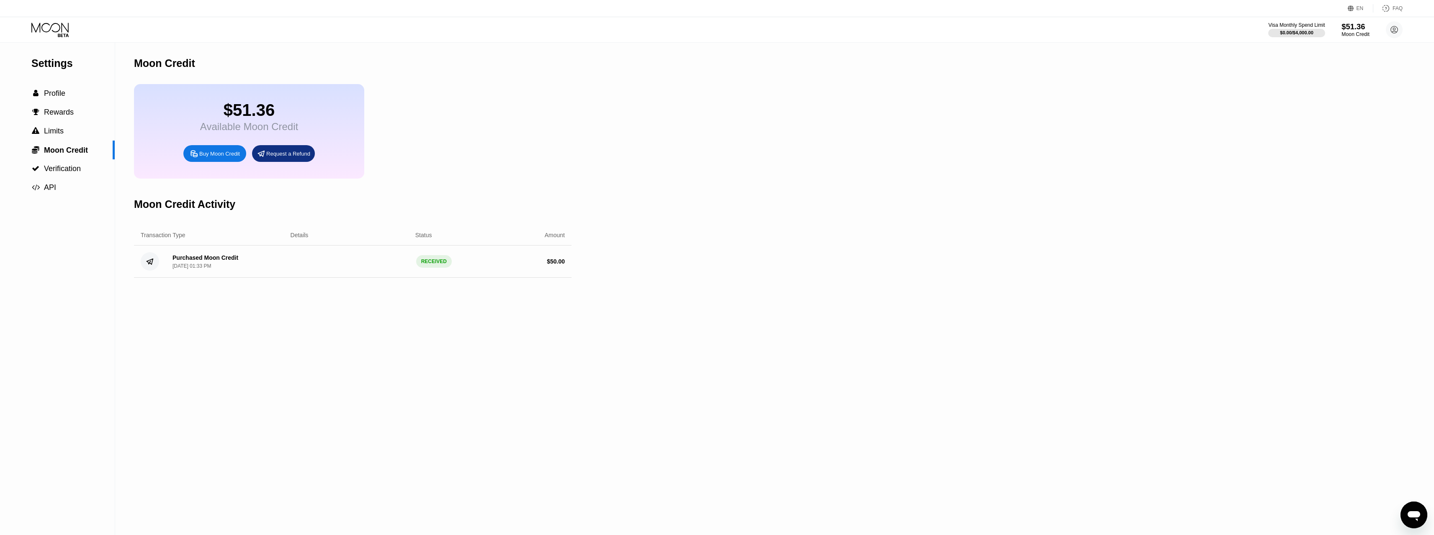
click at [1351, 30] on div "$51.36" at bounding box center [1355, 26] width 28 height 9
click at [1395, 36] on circle at bounding box center [1394, 29] width 17 height 17
click at [762, 264] on div "Settings  Profile  Rewards  Limits  Moon Credit  Verification  API Moon C…" at bounding box center [717, 289] width 1434 height 493
click at [52, 28] on icon at bounding box center [50, 30] width 39 height 15
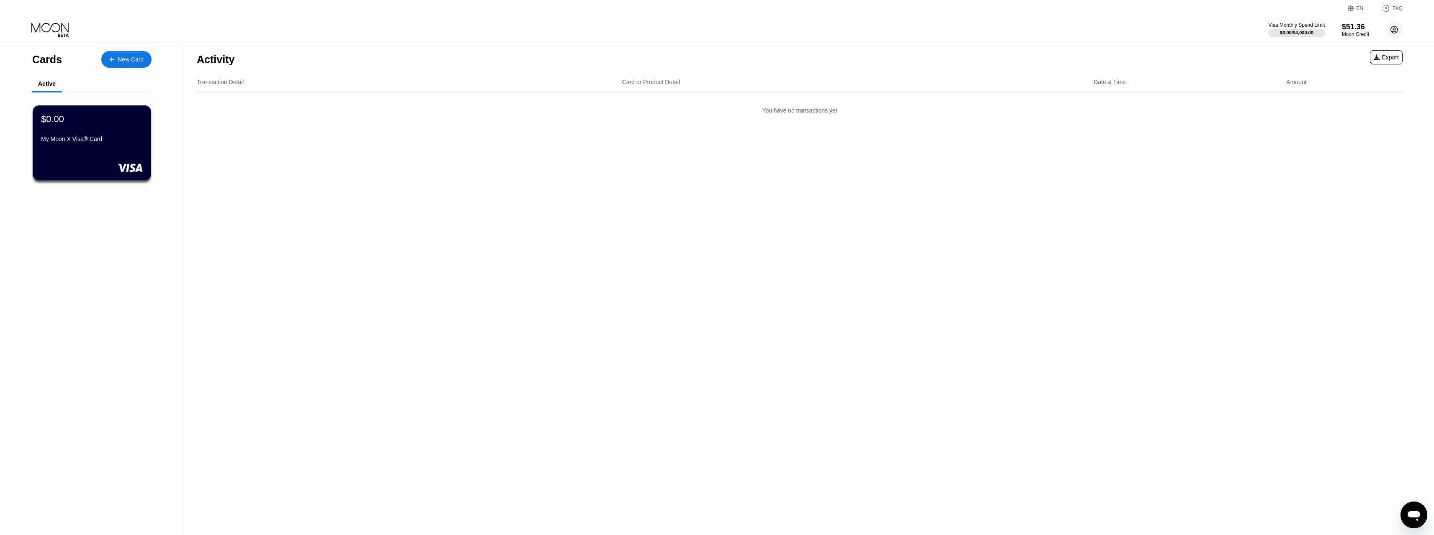
click at [1395, 29] on icon at bounding box center [1394, 30] width 5 height 5
drag, startPoint x: 545, startPoint y: 183, endPoint x: 368, endPoint y: 137, distance: 182.1
click at [535, 180] on div "Activity Export Transaction Detail Card or Product Detail Date & Time Amount Yo…" at bounding box center [799, 289] width 1231 height 493
click at [110, 123] on div "$0.00" at bounding box center [92, 118] width 103 height 11
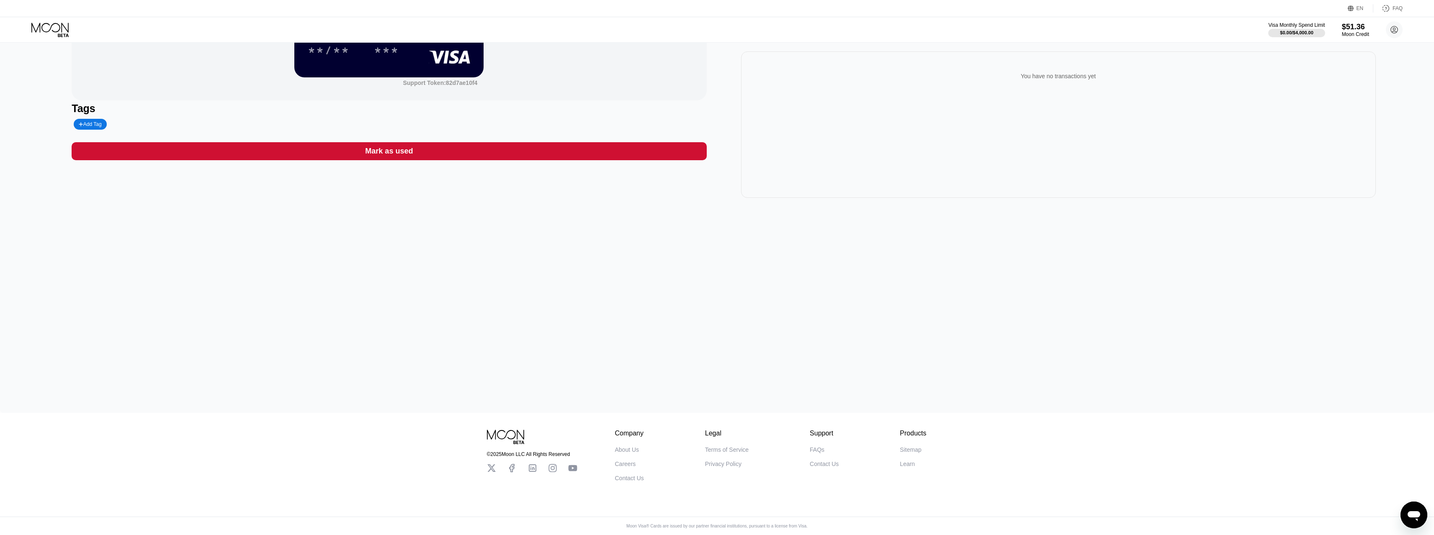
scroll to position [129, 0]
click at [914, 447] on div "Sitemap" at bounding box center [910, 450] width 21 height 7
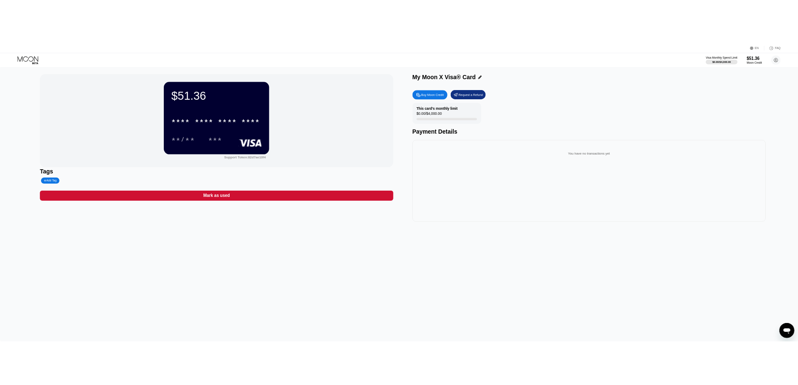
scroll to position [0, 0]
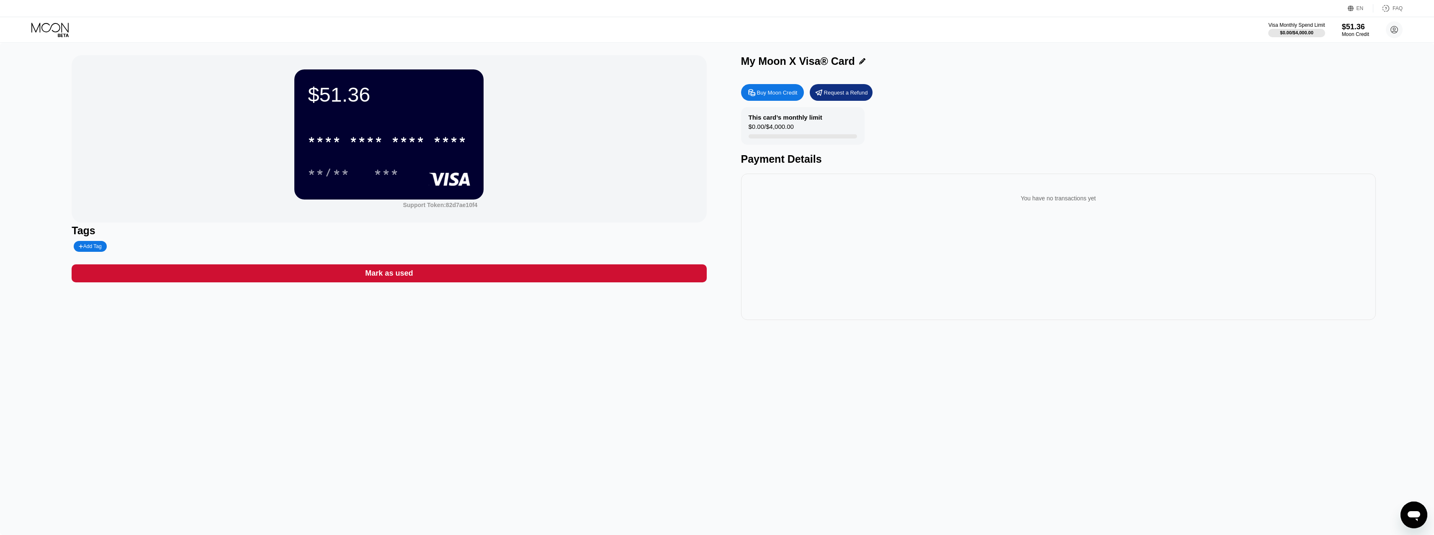
click at [372, 111] on div "$51.36 * * * * * * * * * * * * **** **/** ***" at bounding box center [388, 134] width 189 height 130
click at [375, 142] on div "* * * *" at bounding box center [366, 140] width 33 height 13
click at [1392, 32] on icon at bounding box center [1394, 29] width 7 height 7
click at [1398, 30] on icon at bounding box center [1394, 29] width 7 height 7
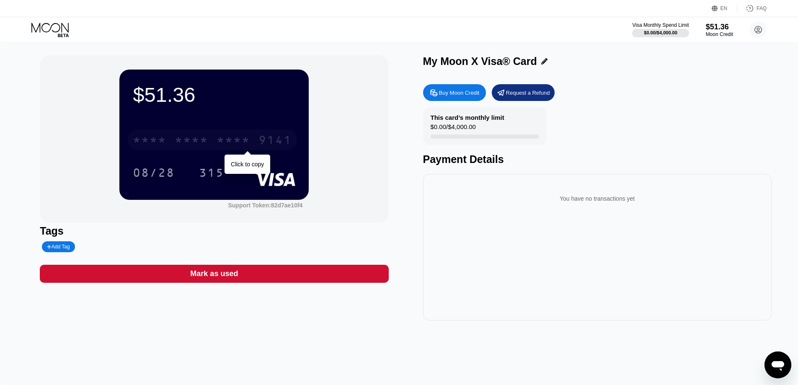
click at [268, 144] on div "9141" at bounding box center [274, 140] width 33 height 13
click at [258, 141] on div "4513 6500 2407 9141" at bounding box center [212, 139] width 169 height 21
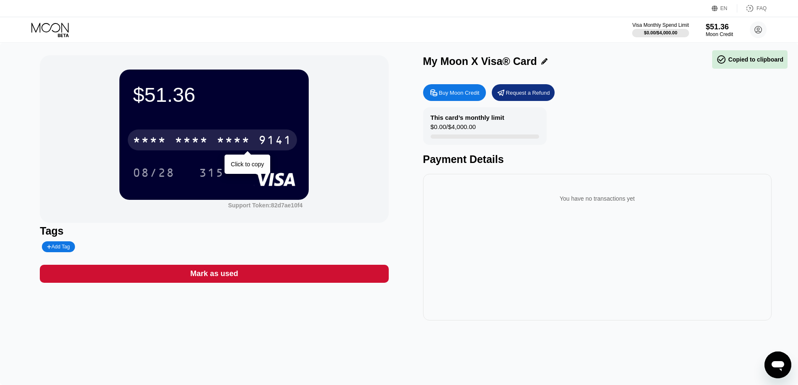
click at [267, 142] on div "9141" at bounding box center [274, 140] width 33 height 13
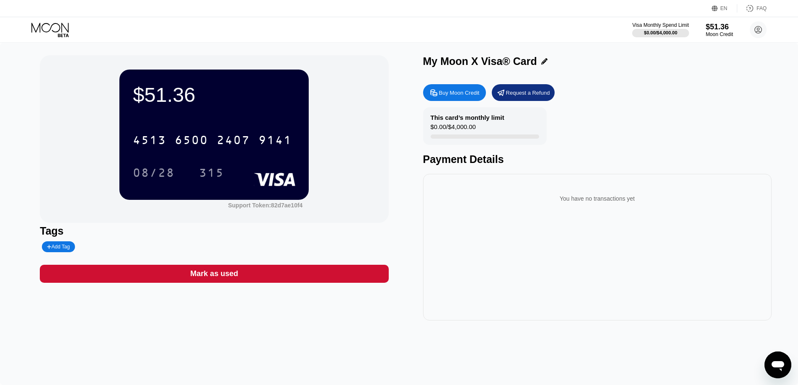
click at [773, 369] on icon "Open messaging window" at bounding box center [777, 364] width 15 height 15
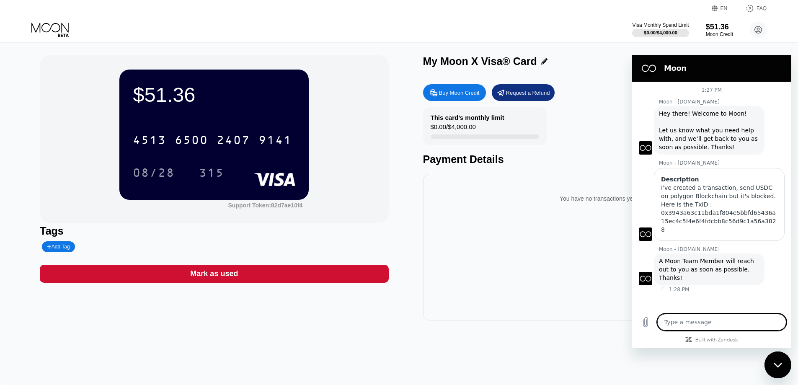
click at [683, 316] on textarea at bounding box center [721, 322] width 129 height 17
click at [686, 320] on textarea at bounding box center [721, 322] width 129 height 17
type textarea "i"
type textarea "x"
type textarea "it"
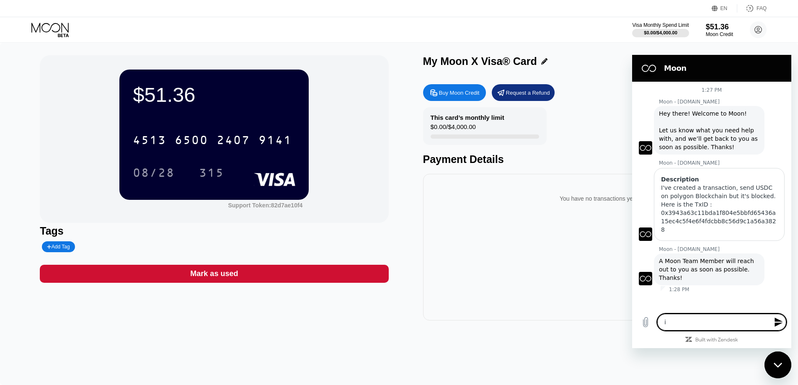
type textarea "x"
type textarea "it'"
type textarea "x"
type textarea "it's"
type textarea "x"
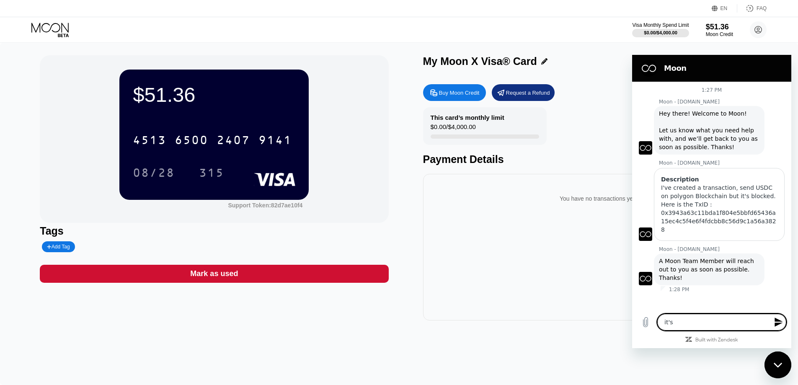
type textarea "it's"
type textarea "x"
type textarea "it's o"
type textarea "x"
type textarea "it's ok"
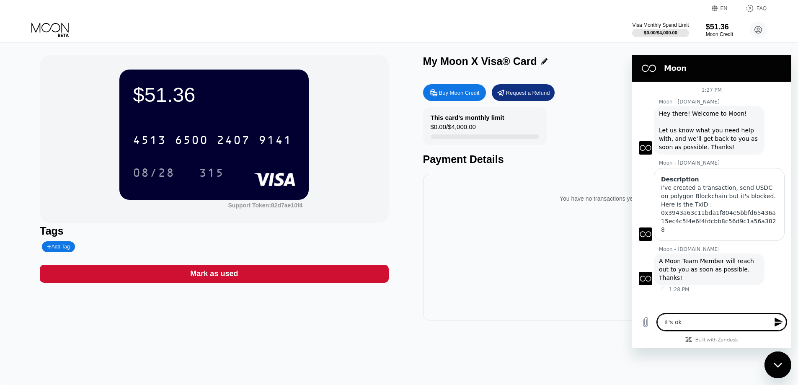
type textarea "x"
type textarea "it's ok,"
type textarea "x"
type textarea "it's ok,"
type textarea "x"
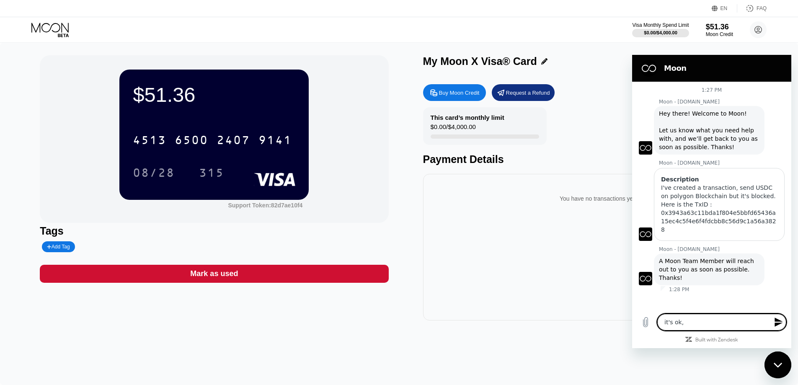
type textarea "it's ok, i"
type textarea "x"
type textarea "it's ok, i"
type textarea "x"
type textarea "it's ok, i d"
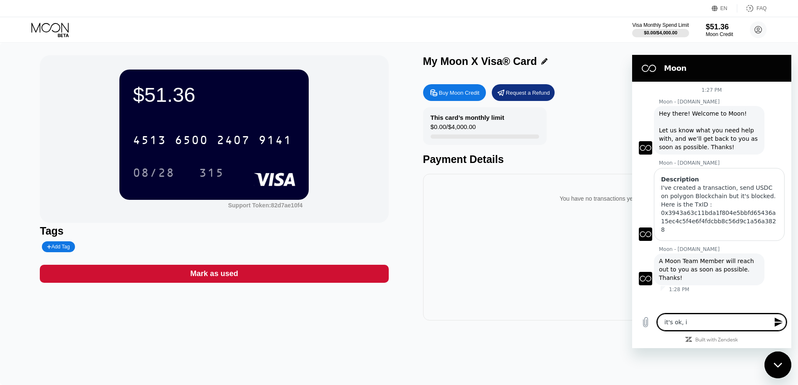
type textarea "x"
type textarea "it's ok, i do"
type textarea "x"
type textarea "it's ok, i don"
type textarea "x"
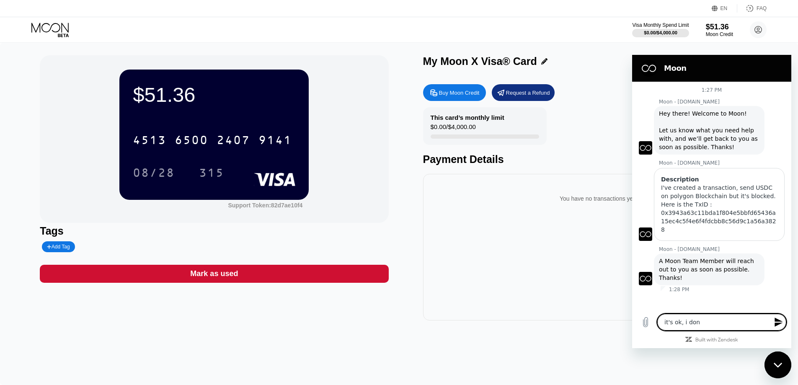
type textarea "it's ok, i dont"
type textarea "x"
type textarea "it's ok, i dont"
type textarea "x"
type textarea "it's ok, i dont n"
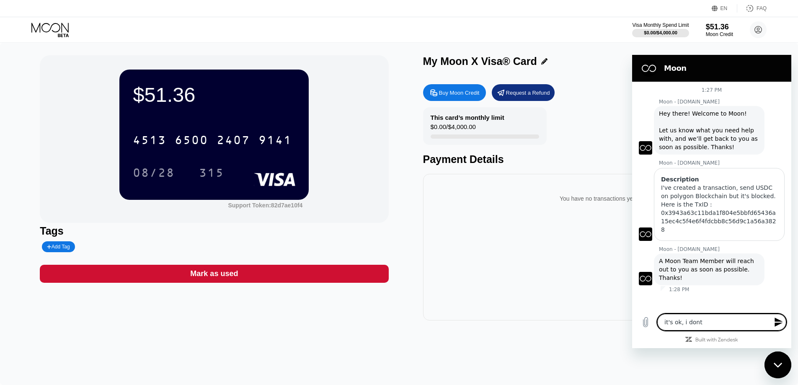
type textarea "x"
type textarea "it's ok, i dont ne"
type textarea "x"
type textarea "it's ok, i dont nee"
type textarea "x"
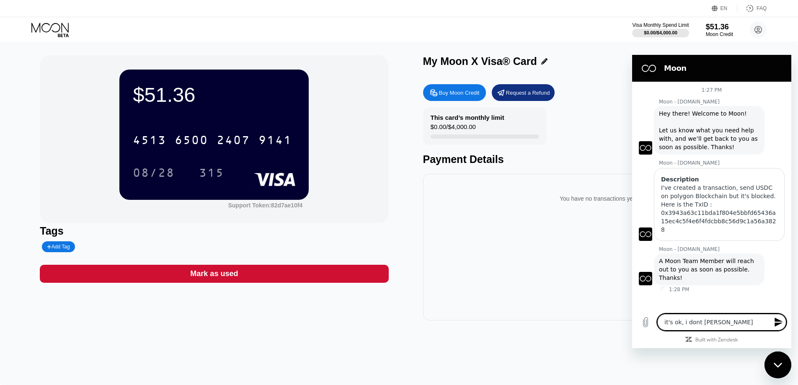
type textarea "it's ok, i dont need"
type textarea "x"
type textarea "it's ok, i dont need"
type textarea "x"
type textarea "it's ok, i dont need h"
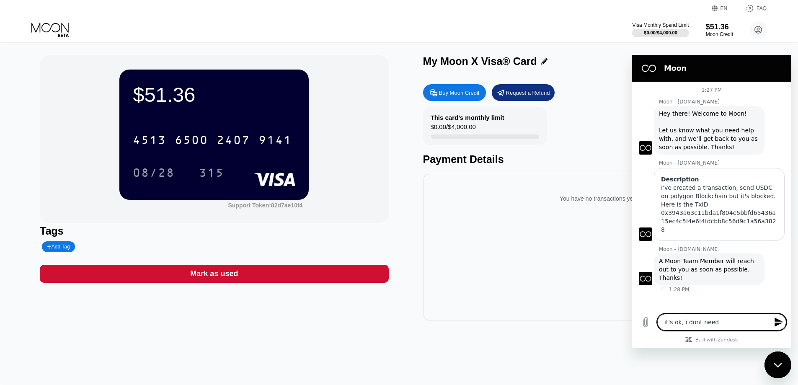
type textarea "x"
type textarea "it's ok, i dont need he"
type textarea "x"
type textarea "it's ok, i dont need hel"
type textarea "x"
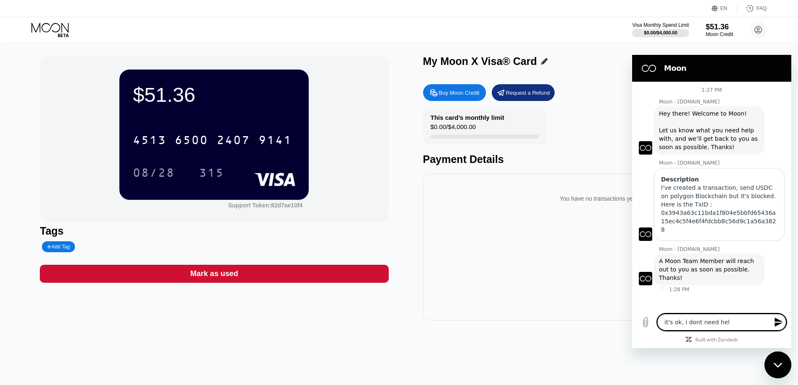
type textarea "it's ok, i dont need help"
type textarea "x"
type textarea "it's ok, i dont need help"
type textarea "x"
type textarea "it's ok, i dont need help a"
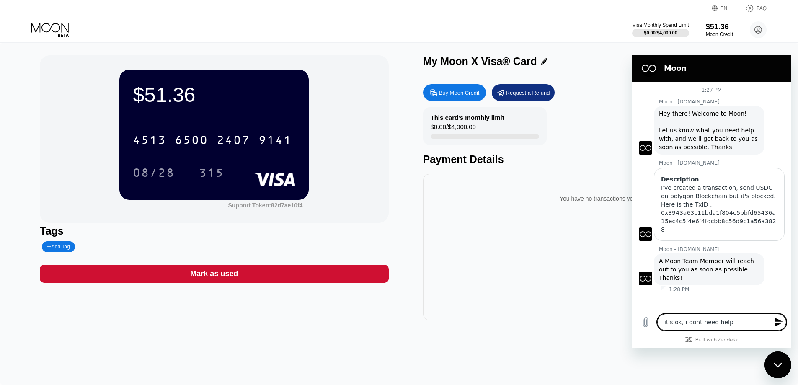
type textarea "x"
type textarea "it's ok, i dont need help an"
type textarea "x"
type textarea "it's ok, i dont need help any"
type textarea "x"
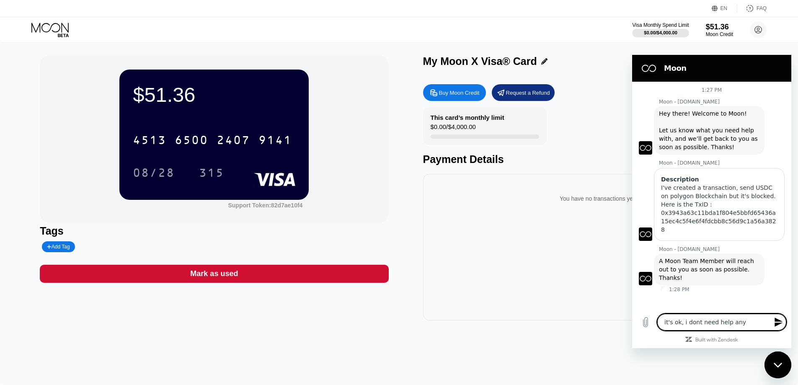
type textarea "it's ok, i dont need help anym"
type textarea "x"
type textarea "it's ok, i dont need help anymo"
type textarea "x"
type textarea "it's ok, i dont need help anymor"
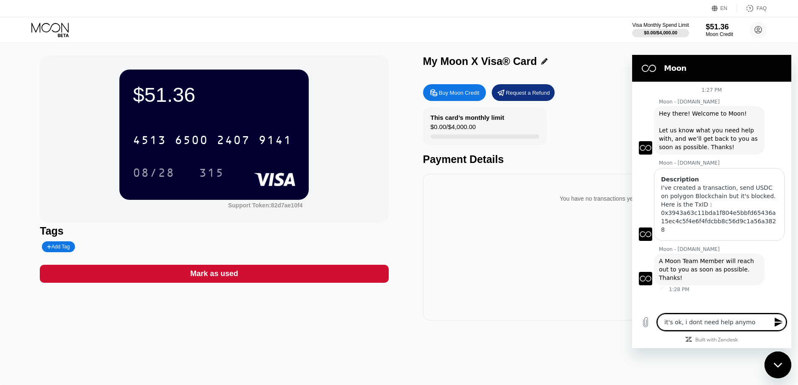
type textarea "x"
type textarea "it's ok, i dont need help anymore"
type textarea "x"
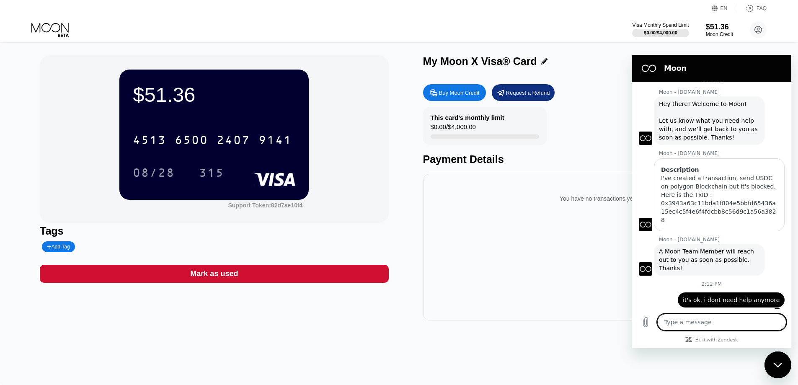
click at [775, 362] on icon "Close messaging window" at bounding box center [777, 364] width 9 height 5
type textarea "x"
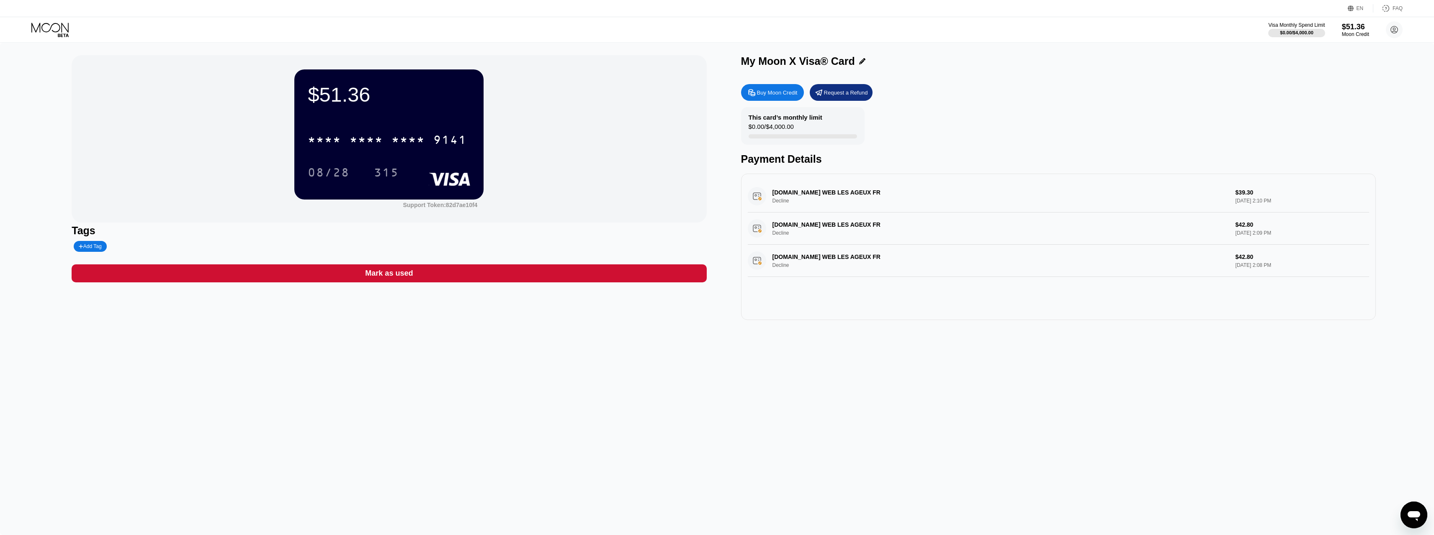
click at [803, 268] on div "[DOMAIN_NAME] WEB LES AGEUX FR Decline $42.80 [DATE] 2:08 PM" at bounding box center [1058, 261] width 621 height 32
click at [803, 249] on div "[DOMAIN_NAME] WEB LES AGEUX FR Decline $42.80 [DATE] 2:08 PM" at bounding box center [1058, 261] width 621 height 32
click at [803, 27] on div "$51.36" at bounding box center [1355, 26] width 28 height 9
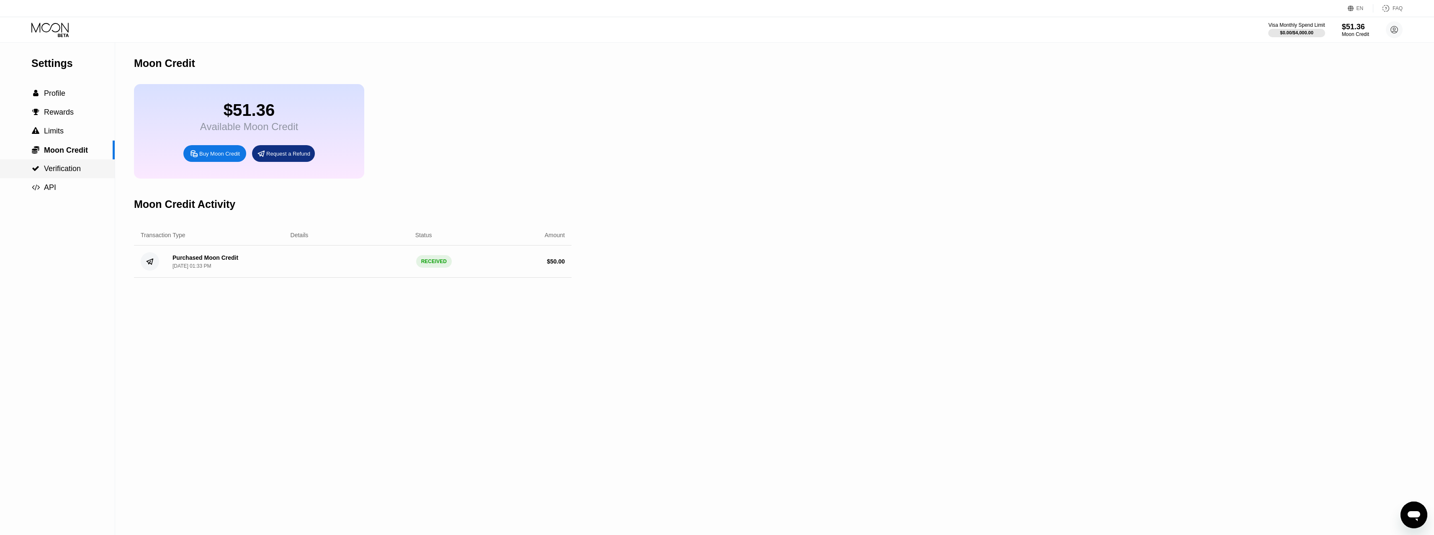
click at [68, 173] on span "Verification" at bounding box center [62, 169] width 37 height 8
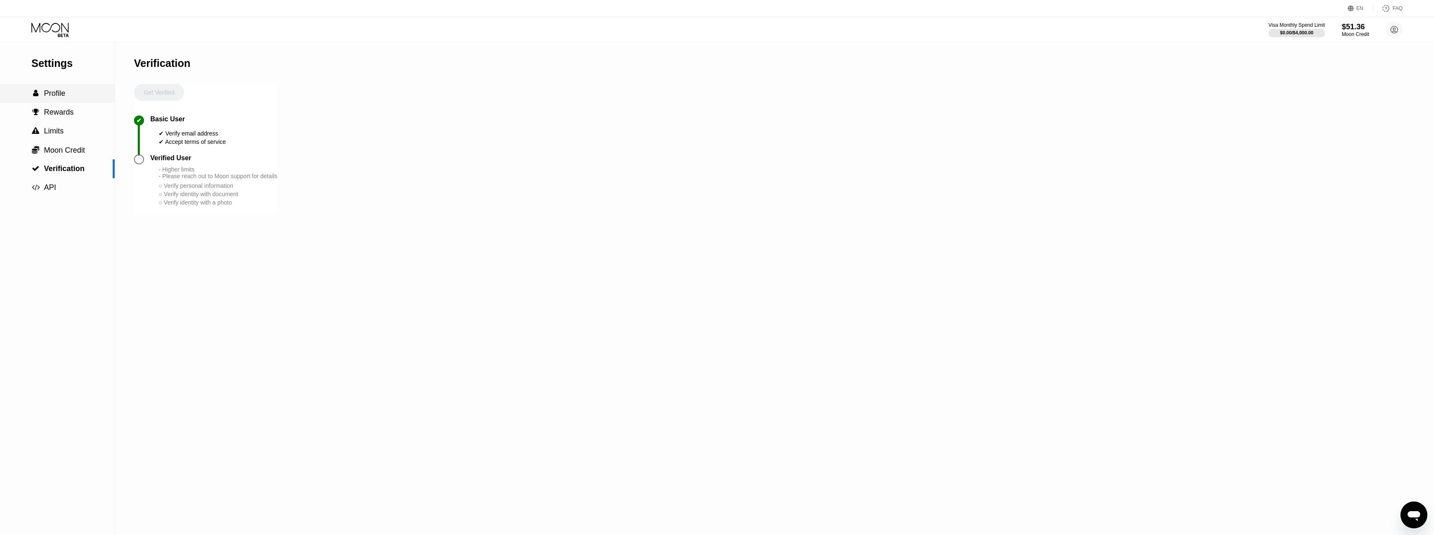
click at [53, 95] on span "Profile" at bounding box center [54, 93] width 21 height 8
click at [49, 31] on icon at bounding box center [50, 30] width 39 height 15
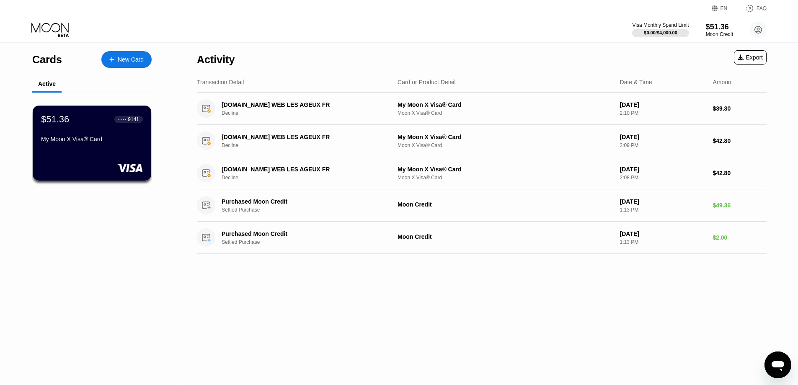
click at [447, 12] on div "EN Language Select an item Save FAQ" at bounding box center [399, 8] width 798 height 17
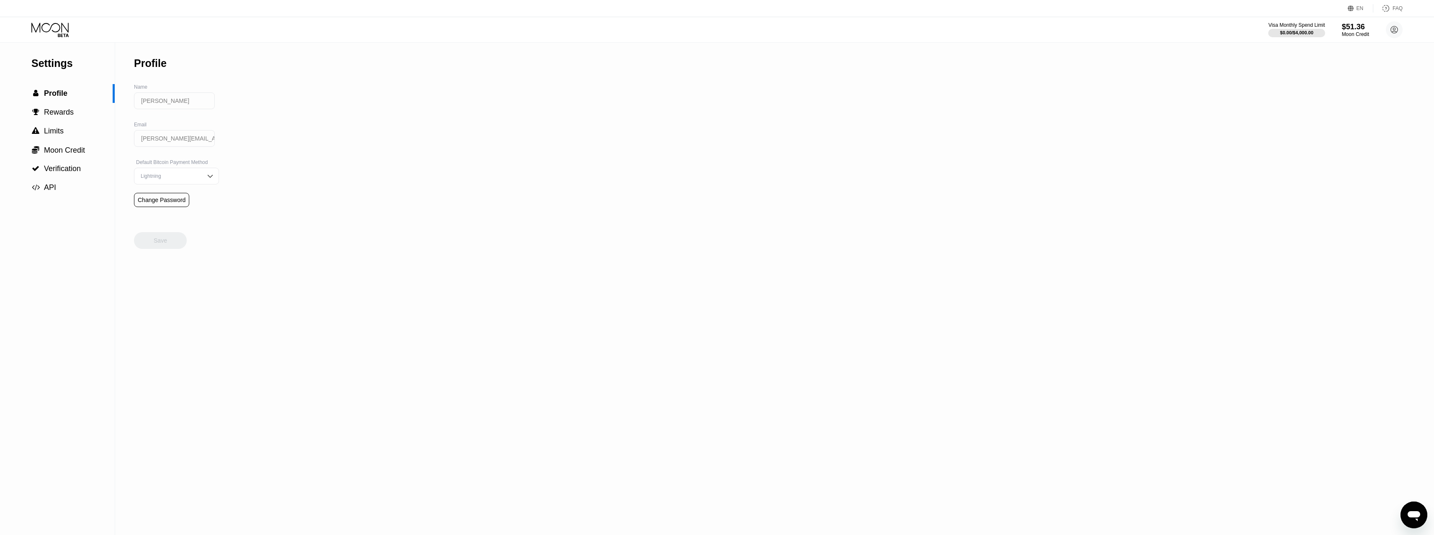
click at [59, 23] on icon at bounding box center [50, 30] width 39 height 15
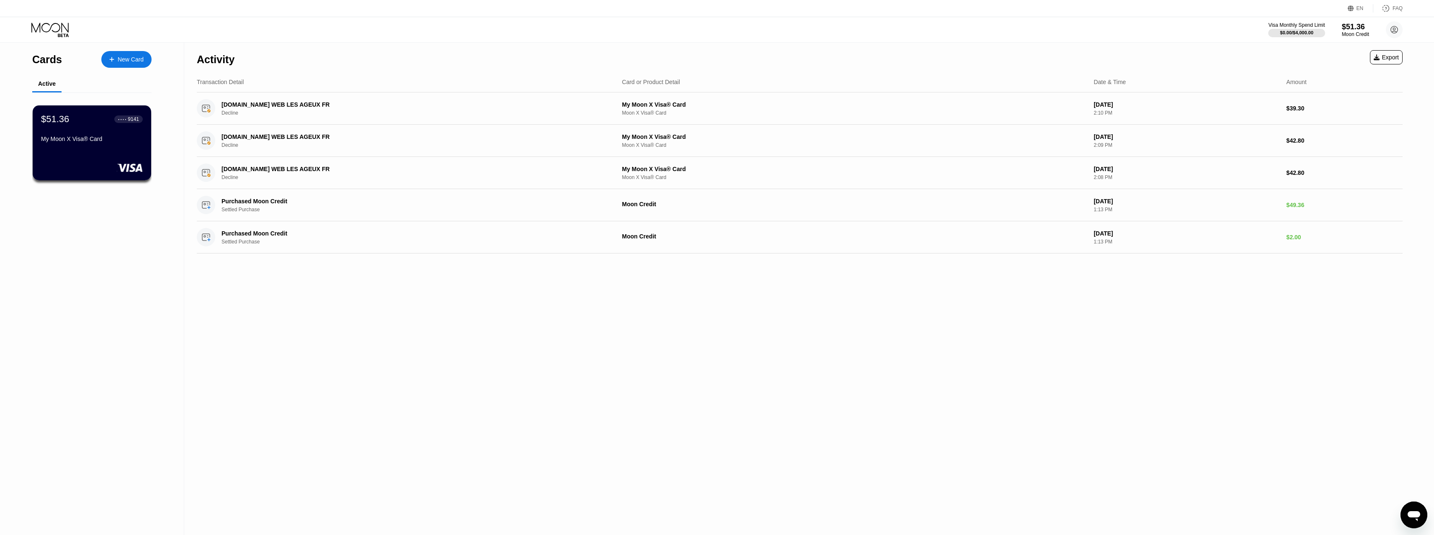
click at [52, 23] on icon at bounding box center [50, 30] width 39 height 15
click at [85, 124] on div "$51.36 ● ● ● ● 9141" at bounding box center [92, 118] width 103 height 11
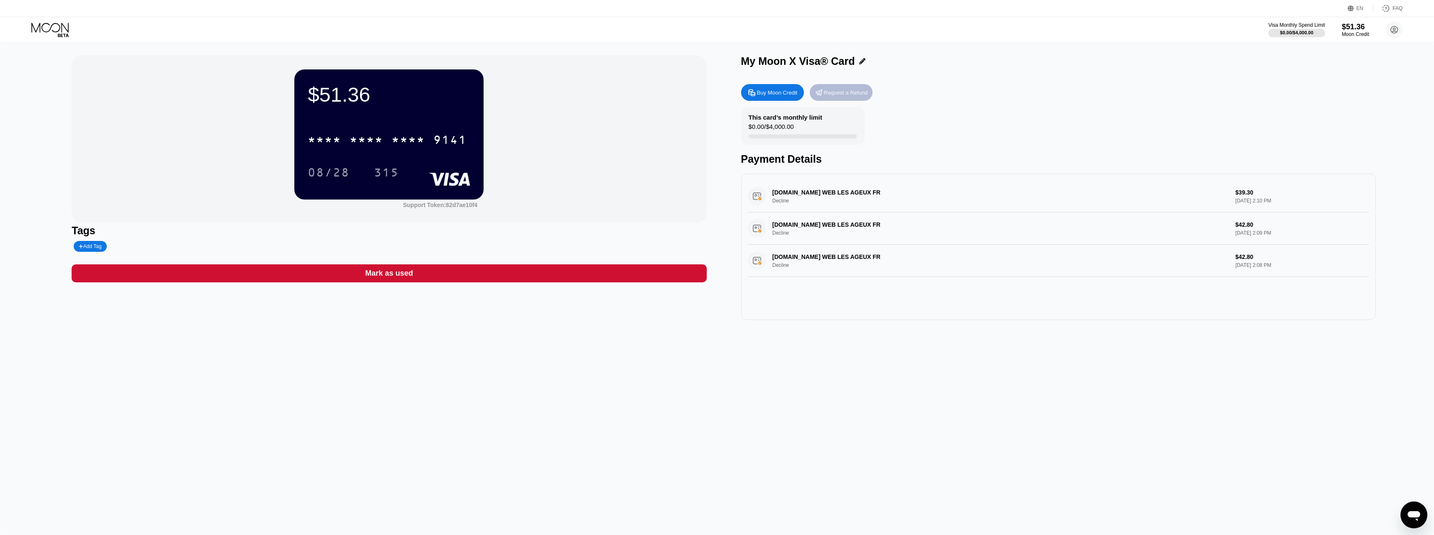
click at [803, 96] on div "Request a Refund" at bounding box center [846, 92] width 44 height 7
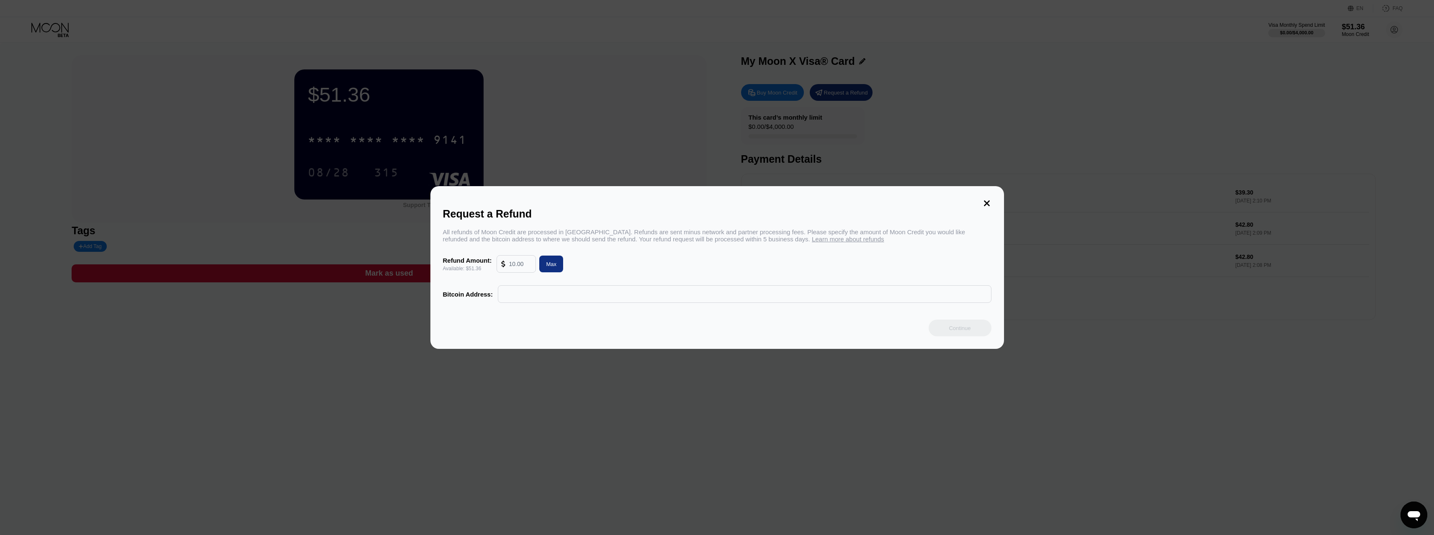
click at [803, 228] on div "Request a Refund All refunds of Moon Credit are processed in Bitcoin. Refunds a…" at bounding box center [717, 267] width 574 height 163
click at [550, 267] on div "Max" at bounding box center [551, 264] width 10 height 7
type input "51.36"
click at [521, 301] on input "text" at bounding box center [744, 294] width 484 height 17
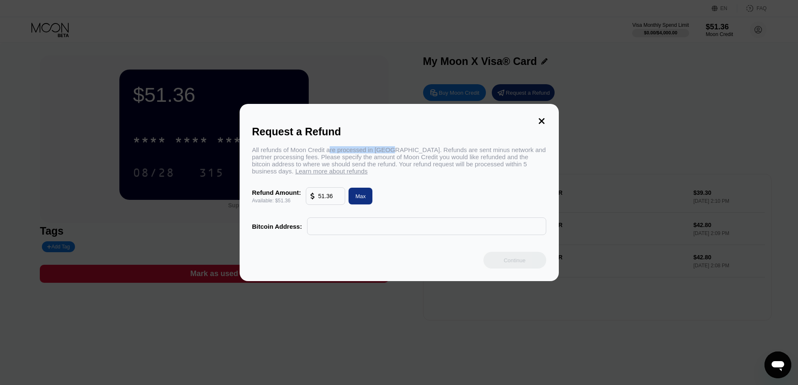
drag, startPoint x: 342, startPoint y: 149, endPoint x: 389, endPoint y: 151, distance: 46.9
click at [389, 151] on div "All refunds of Moon Credit are processed in Bitcoin. Refunds are sent minus net…" at bounding box center [399, 160] width 294 height 28
drag, startPoint x: 404, startPoint y: 149, endPoint x: 440, endPoint y: 148, distance: 36.0
click at [440, 148] on div "All refunds of Moon Credit are processed in Bitcoin. Refunds are sent minus net…" at bounding box center [399, 160] width 294 height 28
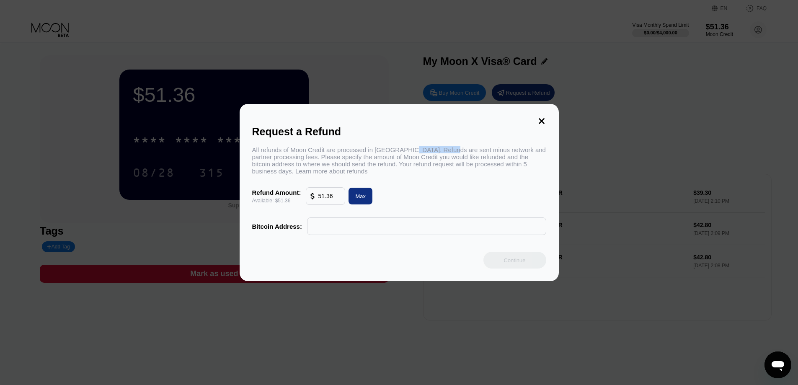
click at [440, 148] on div "All refunds of Moon Credit are processed in Bitcoin. Refunds are sent minus net…" at bounding box center [399, 160] width 294 height 28
drag, startPoint x: 481, startPoint y: 149, endPoint x: 507, endPoint y: 149, distance: 26.4
click at [503, 149] on div "All refunds of Moon Credit are processed in Bitcoin. Refunds are sent minus net…" at bounding box center [399, 160] width 294 height 28
click at [507, 149] on div "All refunds of Moon Credit are processed in Bitcoin. Refunds are sent minus net…" at bounding box center [399, 160] width 294 height 28
drag, startPoint x: 421, startPoint y: 154, endPoint x: 466, endPoint y: 157, distance: 45.3
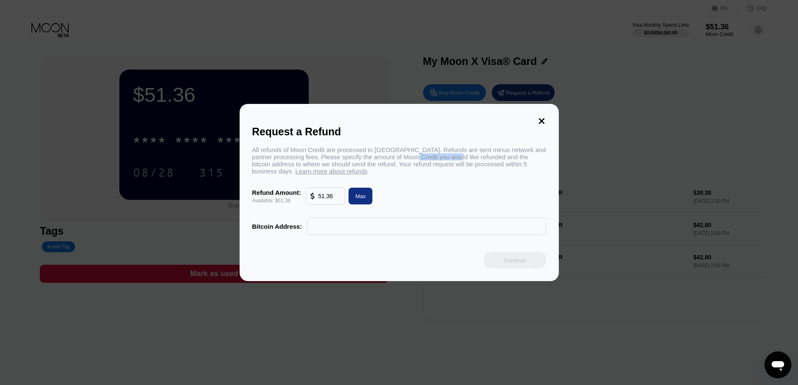
click at [467, 157] on div "All refunds of Moon Credit are processed in Bitcoin. Refunds are sent minus net…" at bounding box center [399, 160] width 294 height 28
click at [463, 157] on div "All refunds of Moon Credit are processed in Bitcoin. Refunds are sent minus net…" at bounding box center [399, 160] width 294 height 28
drag, startPoint x: 371, startPoint y: 157, endPoint x: 439, endPoint y: 158, distance: 68.2
click at [438, 158] on div "All refunds of Moon Credit are processed in Bitcoin. Refunds are sent minus net…" at bounding box center [399, 160] width 294 height 28
click at [434, 158] on div "All refunds of Moon Credit are processed in Bitcoin. Refunds are sent minus net…" at bounding box center [399, 160] width 294 height 28
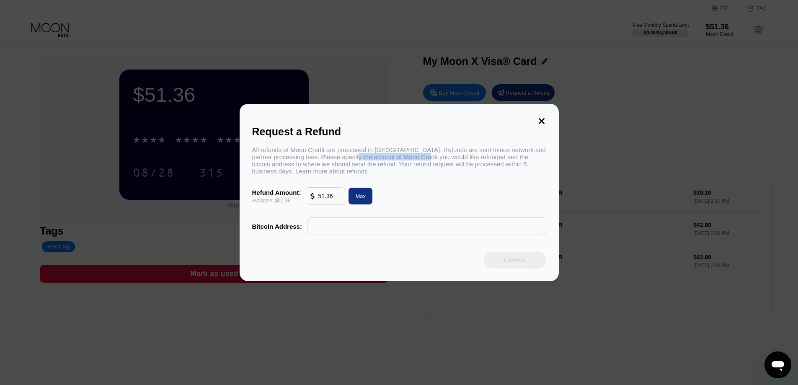
drag, startPoint x: 403, startPoint y: 158, endPoint x: 436, endPoint y: 158, distance: 33.5
click at [436, 158] on div "All refunds of Moon Credit are processed in Bitcoin. Refunds are sent minus net…" at bounding box center [399, 160] width 294 height 28
click at [437, 158] on div "All refunds of Moon Credit are processed in Bitcoin. Refunds are sent minus net…" at bounding box center [399, 160] width 294 height 28
drag, startPoint x: 375, startPoint y: 157, endPoint x: 442, endPoint y: 157, distance: 66.6
click at [442, 157] on div "All refunds of Moon Credit are processed in Bitcoin. Refunds are sent minus net…" at bounding box center [399, 160] width 294 height 28
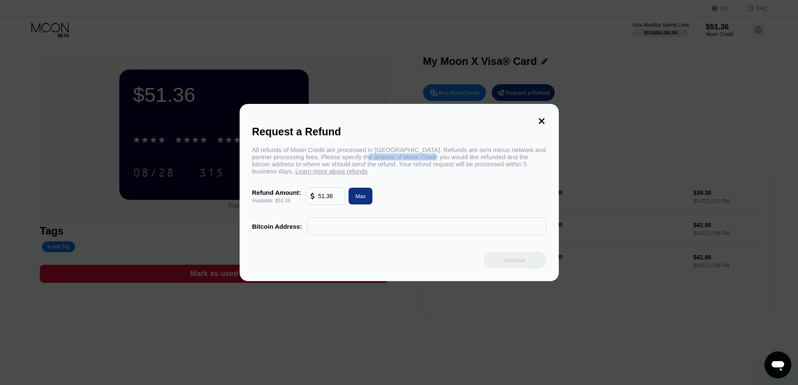
click at [437, 157] on div "All refunds of Moon Credit are processed in Bitcoin. Refunds are sent minus net…" at bounding box center [399, 160] width 294 height 28
drag, startPoint x: 423, startPoint y: 156, endPoint x: 447, endPoint y: 156, distance: 23.9
click at [446, 156] on div "All refunds of Moon Credit are processed in Bitcoin. Refunds are sent minus net…" at bounding box center [399, 160] width 294 height 28
click at [447, 156] on div "All refunds of Moon Credit are processed in Bitcoin. Refunds are sent minus net…" at bounding box center [399, 160] width 294 height 28
drag, startPoint x: 502, startPoint y: 156, endPoint x: 524, endPoint y: 155, distance: 22.2
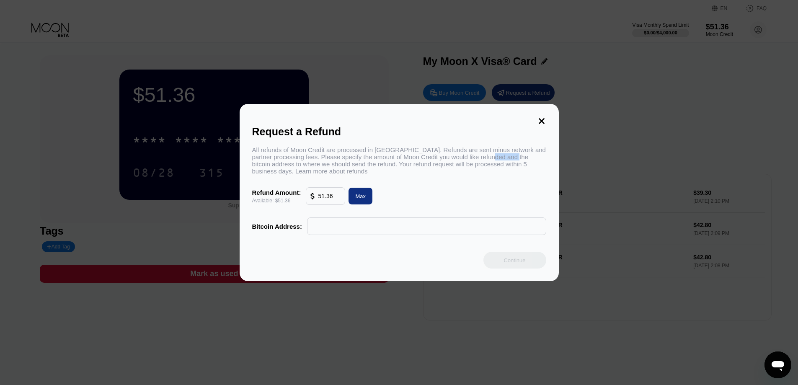
click at [524, 155] on div "All refunds of Moon Credit are processed in Bitcoin. Refunds are sent minus net…" at bounding box center [399, 160] width 294 height 28
click at [506, 156] on div "All refunds of Moon Credit are processed in Bitcoin. Refunds are sent minus net…" at bounding box center [399, 160] width 294 height 28
click at [284, 159] on div "All refunds of Moon Credit are processed in Bitcoin. Refunds are sent minus net…" at bounding box center [399, 160] width 294 height 28
drag, startPoint x: 317, startPoint y: 163, endPoint x: 445, endPoint y: 166, distance: 128.6
click at [445, 166] on div "All refunds of Moon Credit are processed in Bitcoin. Refunds are sent minus net…" at bounding box center [399, 160] width 294 height 28
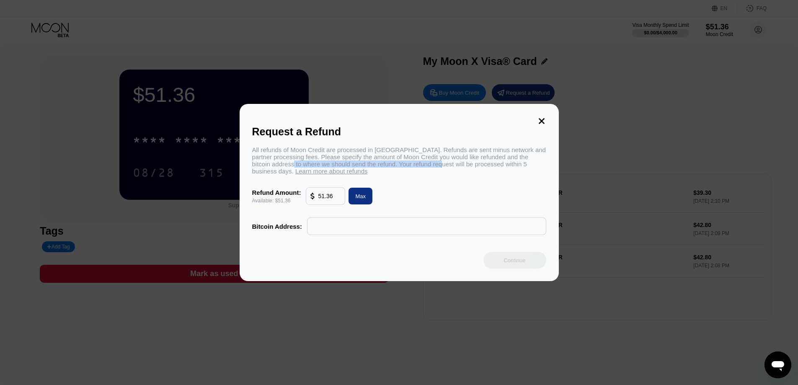
click at [445, 166] on div "All refunds of Moon Credit are processed in Bitcoin. Refunds are sent minus net…" at bounding box center [399, 160] width 294 height 28
click at [313, 175] on span "Learn more about refunds" at bounding box center [331, 170] width 72 height 7
click at [335, 223] on input "text" at bounding box center [426, 226] width 230 height 17
paste input "1ikiHqqem1muW6ygb7C64gRck6ptaEcBk"
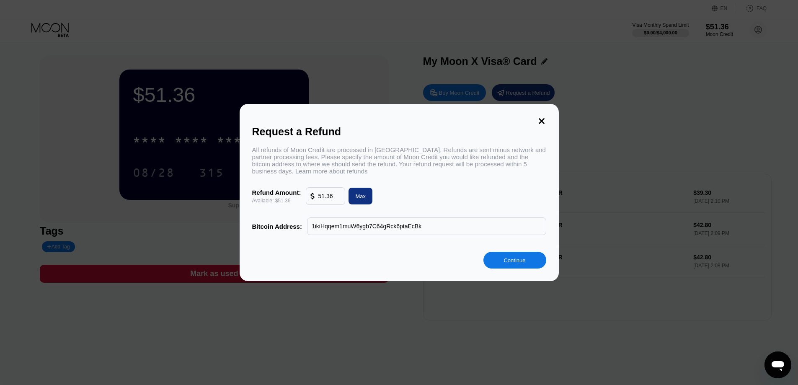
type input "1ikiHqqem1muW6ygb7C64gRck6ptaEcBk"
click at [518, 263] on div "Continue" at bounding box center [514, 260] width 22 height 7
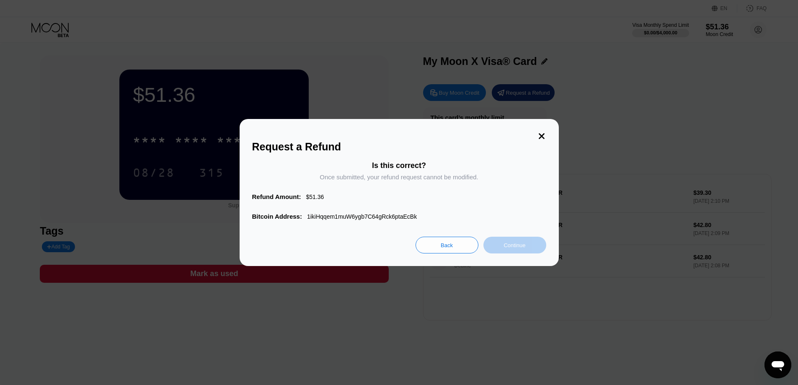
click at [522, 249] on div "Continue" at bounding box center [514, 245] width 22 height 7
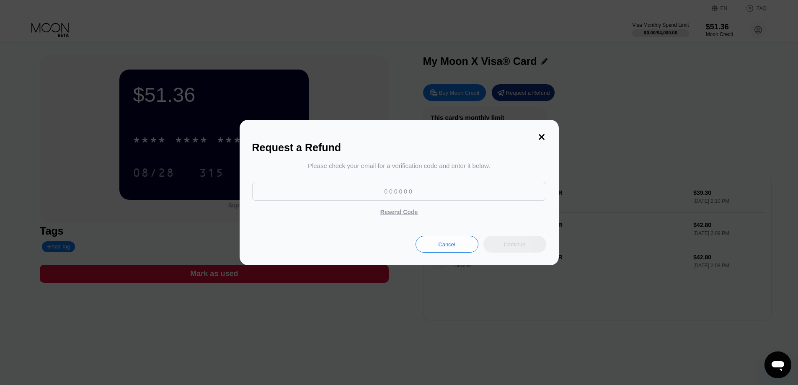
click at [439, 196] on input at bounding box center [399, 191] width 294 height 19
paste input "245619"
type input "245619"
click at [516, 248] on div "Continue" at bounding box center [514, 244] width 22 height 7
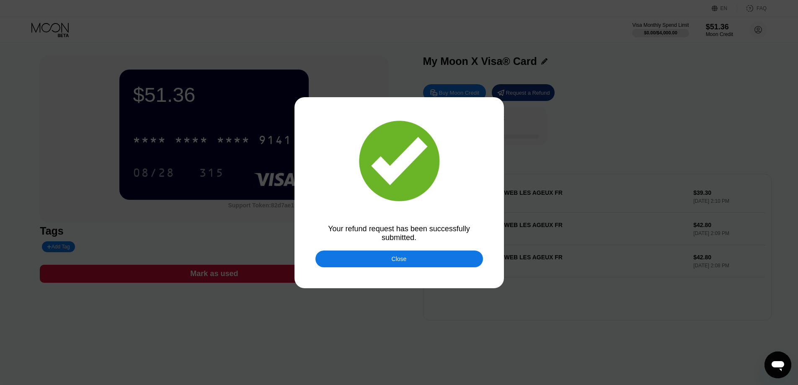
click at [422, 257] on div "Close" at bounding box center [398, 258] width 167 height 17
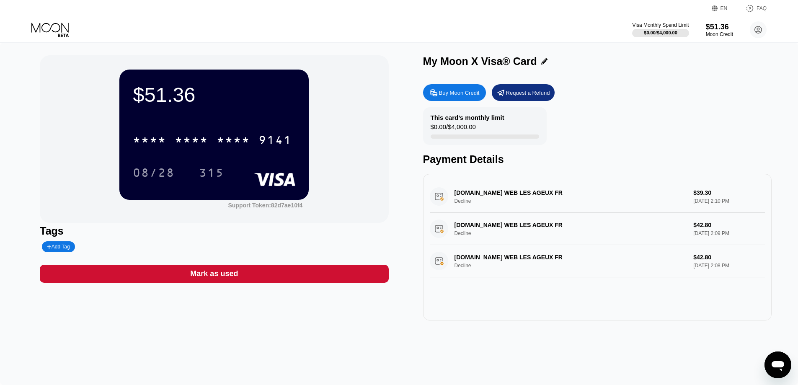
click at [708, 131] on div "This card’s monthly limit $0.00 / $4,000.00 Payment Details" at bounding box center [597, 136] width 348 height 58
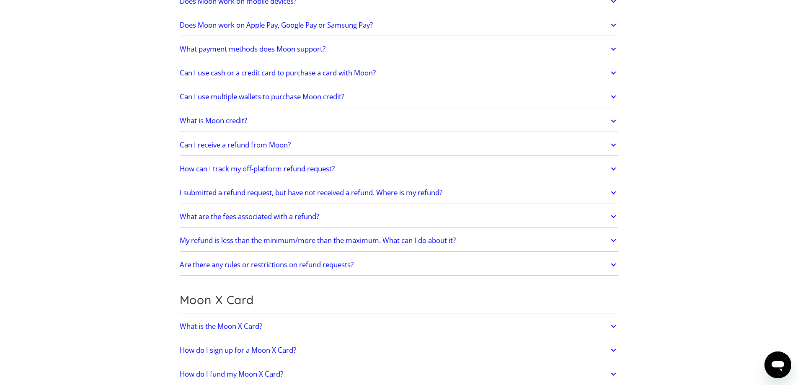
scroll to position [335, 0]
click at [299, 171] on h2 "How can I track my off-platform refund request?" at bounding box center [257, 168] width 155 height 8
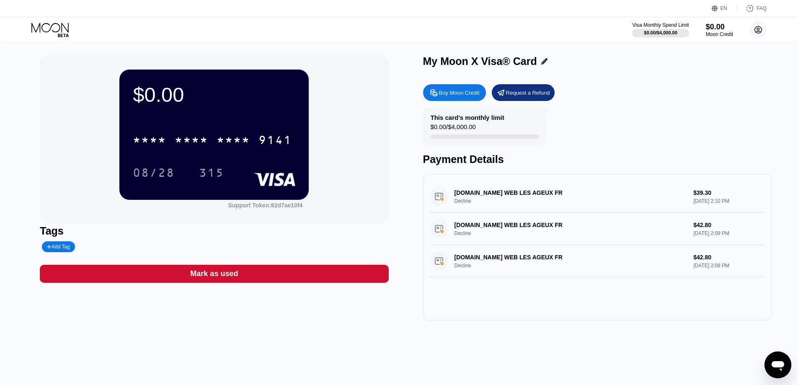
click at [758, 33] on icon at bounding box center [757, 29] width 7 height 7
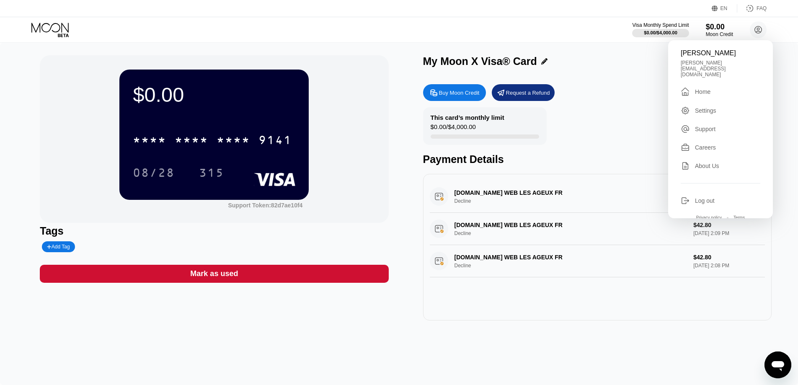
click at [705, 59] on div "Nicolas DOUÉ nicolas.doue@gmail.com  Home Settings Support Careers About Us Lo…" at bounding box center [720, 129] width 105 height 178
click at [700, 88] on div "Home" at bounding box center [702, 91] width 15 height 7
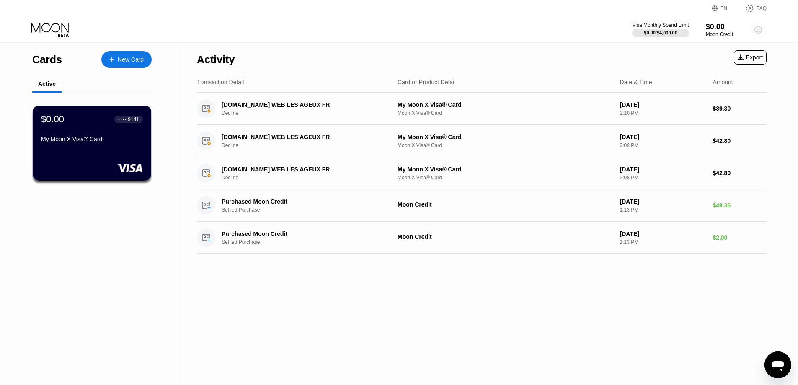
click at [761, 26] on circle at bounding box center [757, 29] width 17 height 17
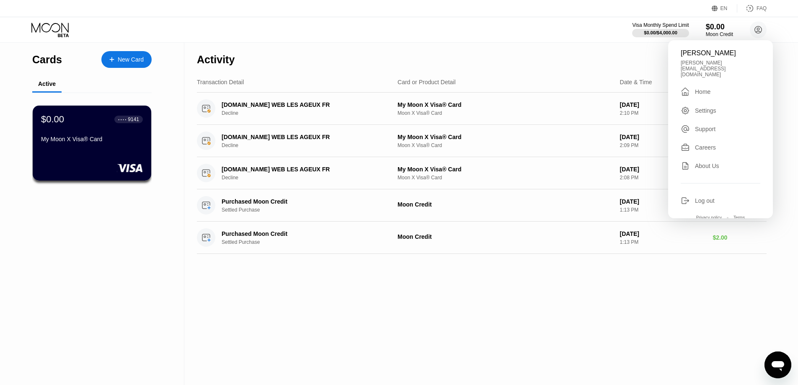
click at [712, 107] on div "Settings" at bounding box center [705, 110] width 21 height 7
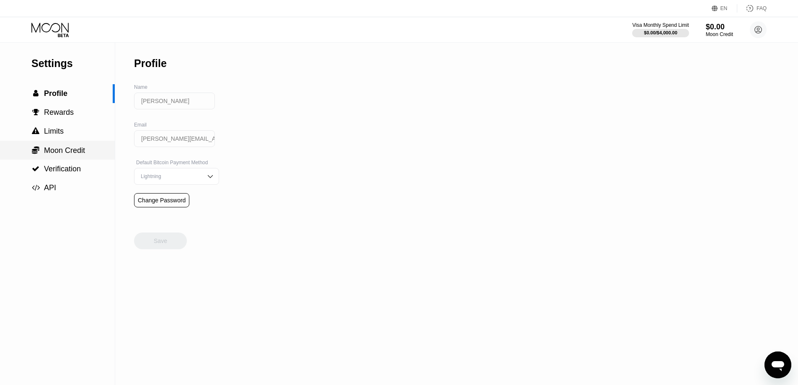
click at [67, 159] on div " Moon Credit" at bounding box center [57, 150] width 115 height 19
